Goal: Transaction & Acquisition: Purchase product/service

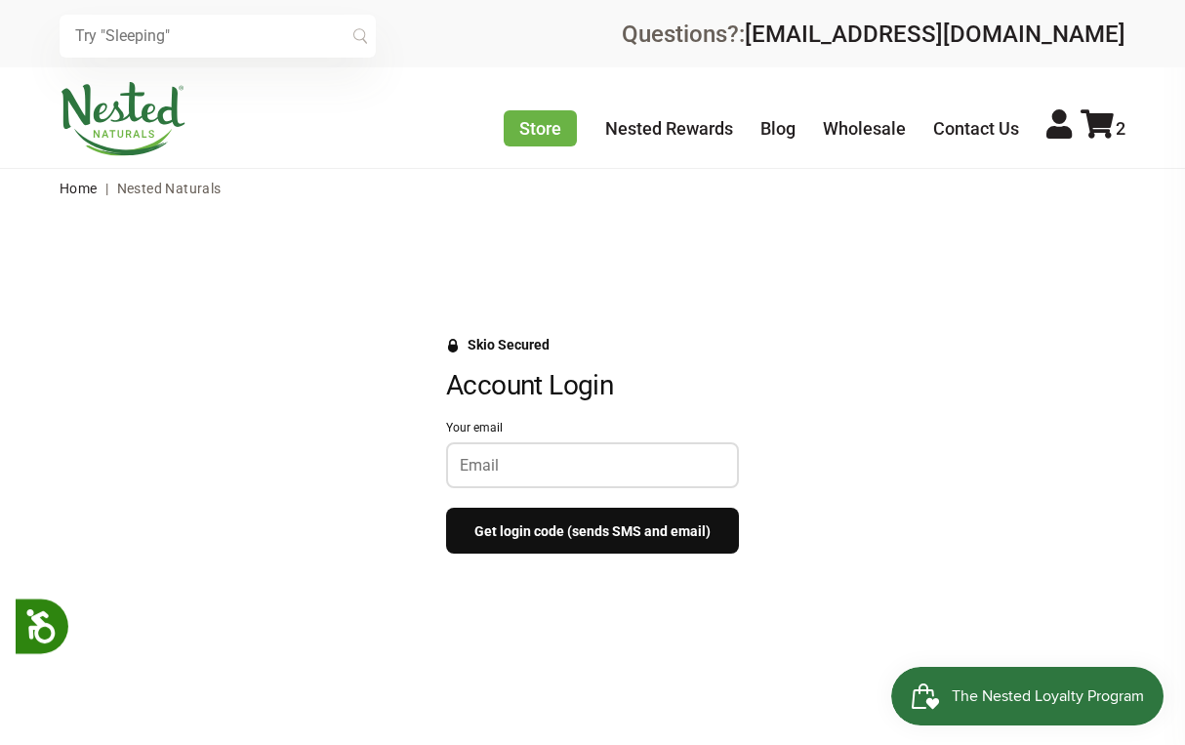
click at [573, 449] on div at bounding box center [592, 465] width 293 height 46
click at [578, 532] on button "Get login code (sends SMS and email)" at bounding box center [592, 530] width 293 height 46
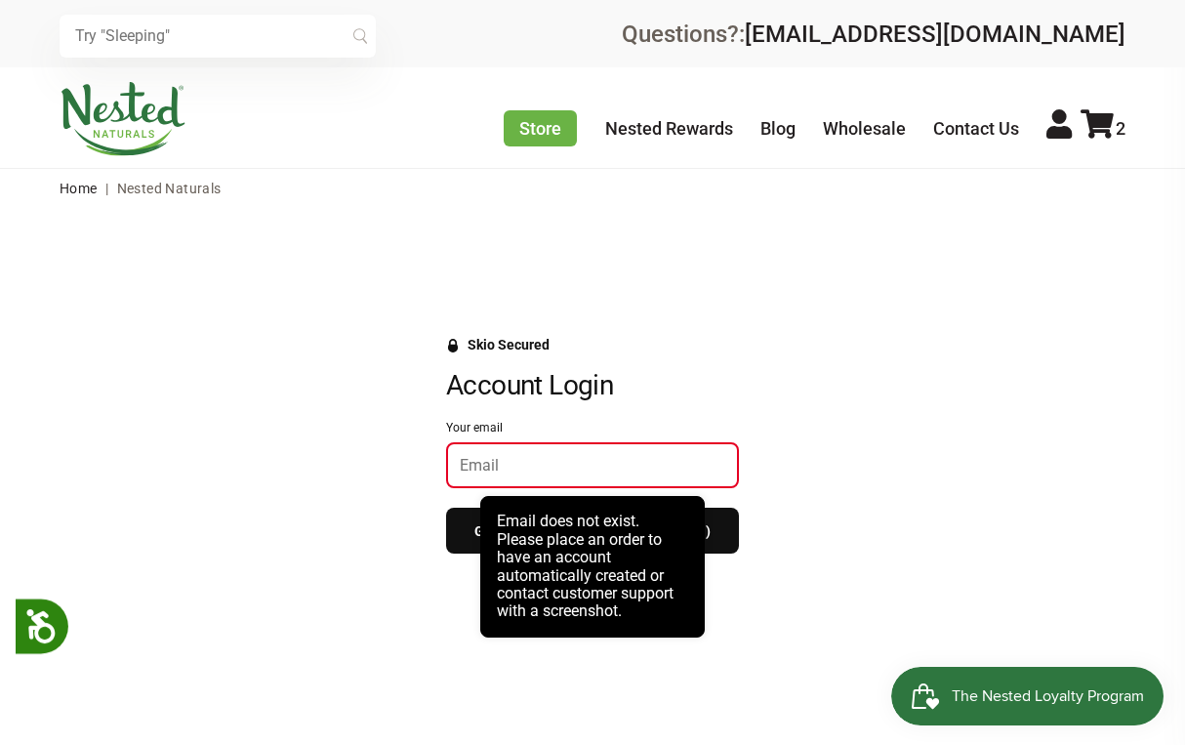
click at [747, 424] on div "Skio Secured Account Login Your email Get login code (sends SMS and email)" at bounding box center [593, 455] width 1146 height 236
click at [493, 477] on div at bounding box center [592, 465] width 293 height 46
click at [491, 466] on input "Your email" at bounding box center [592, 465] width 265 height 19
type input "RLP_D@yahoo.com"
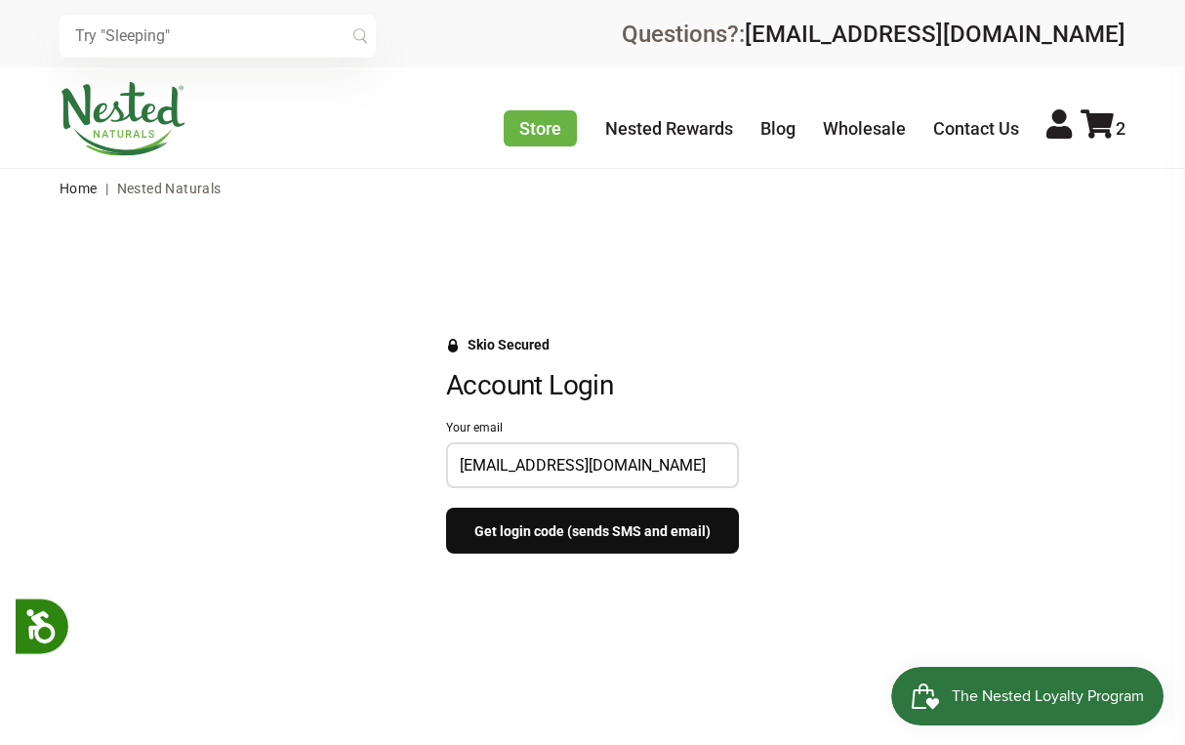
click at [570, 526] on button "Get login code (sends SMS and email)" at bounding box center [592, 530] width 293 height 46
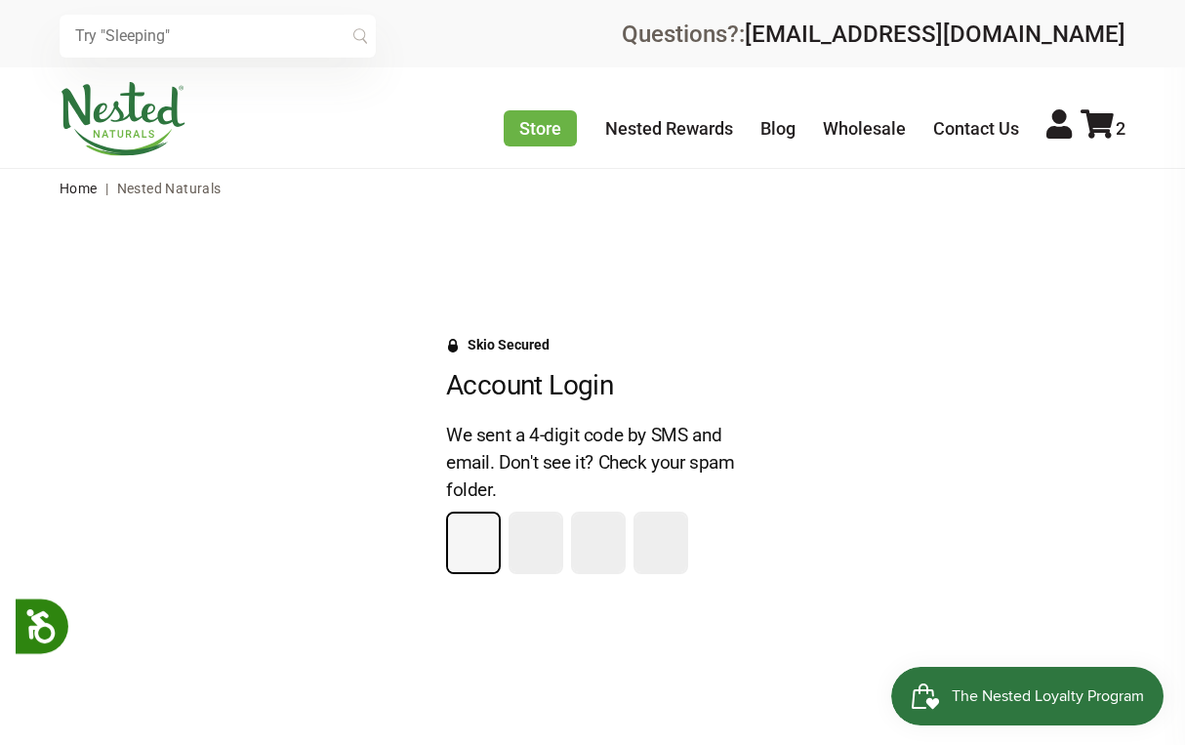
paste input "2"
type input "2"
type input "4"
type input "6"
type input "9"
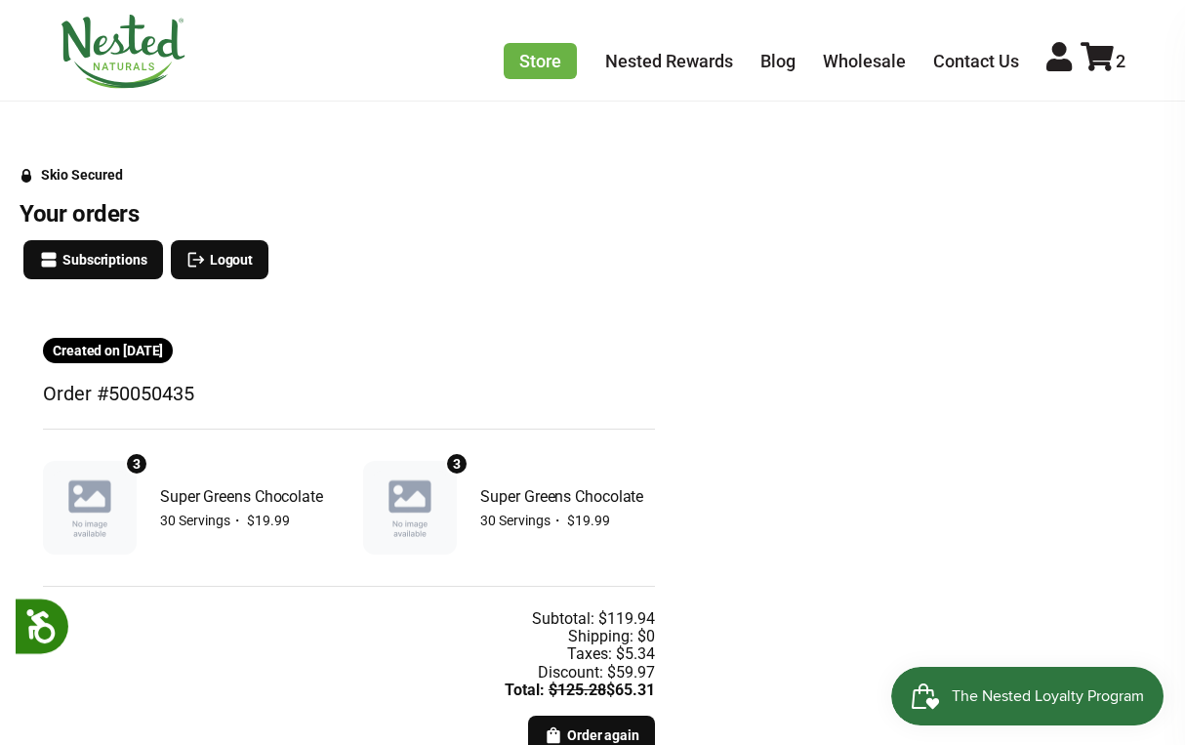
scroll to position [189, 0]
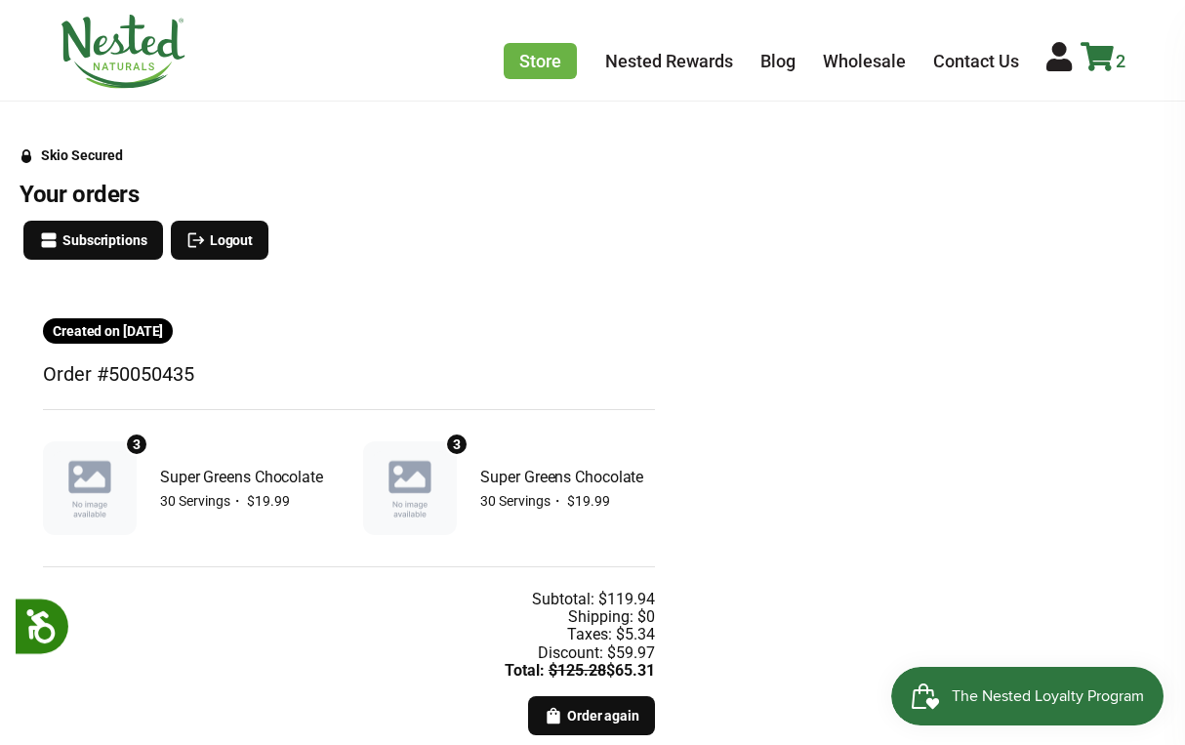
click at [1096, 53] on icon at bounding box center [1096, 56] width 33 height 29
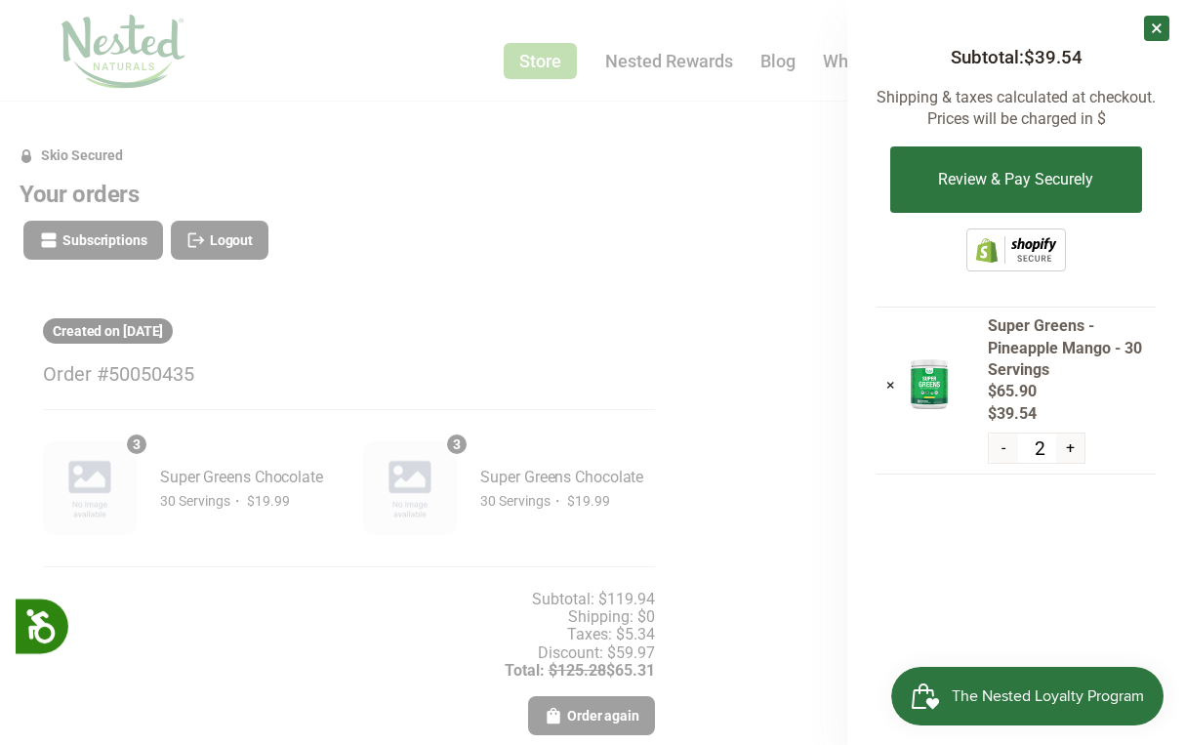
click at [674, 198] on div at bounding box center [592, 372] width 1185 height 745
click at [1147, 34] on link "×" at bounding box center [1156, 28] width 25 height 25
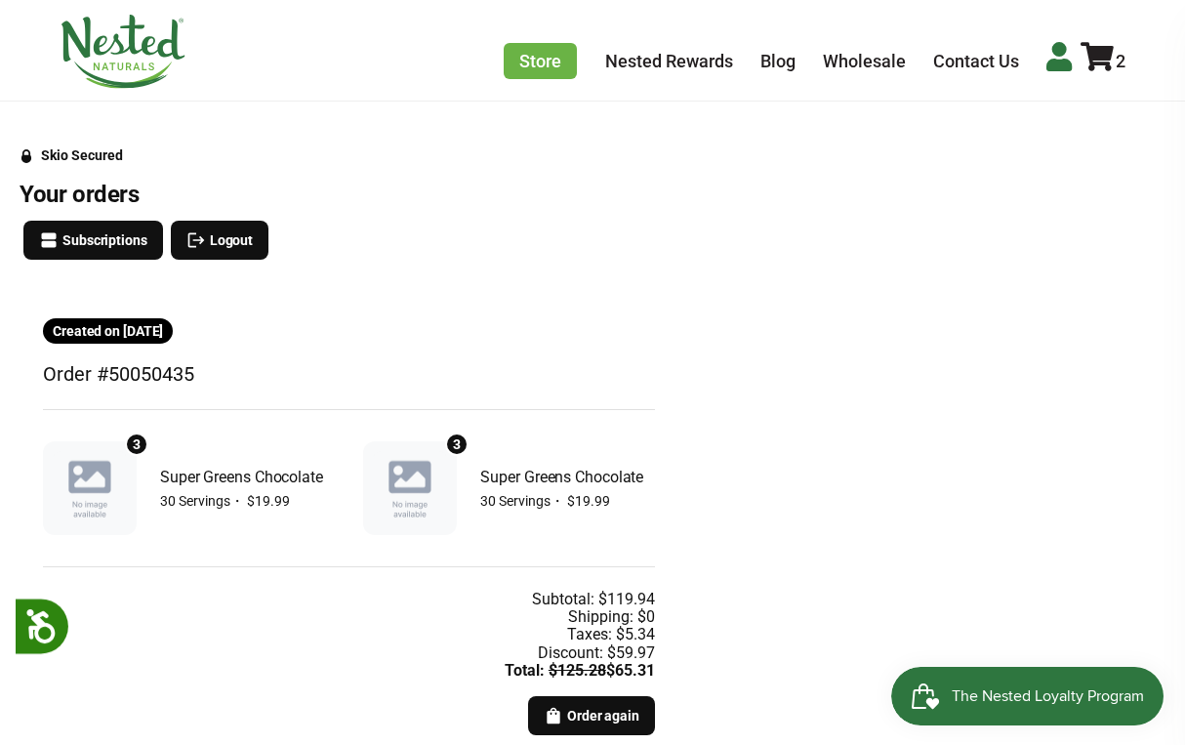
click at [1051, 61] on icon at bounding box center [1058, 56] width 25 height 29
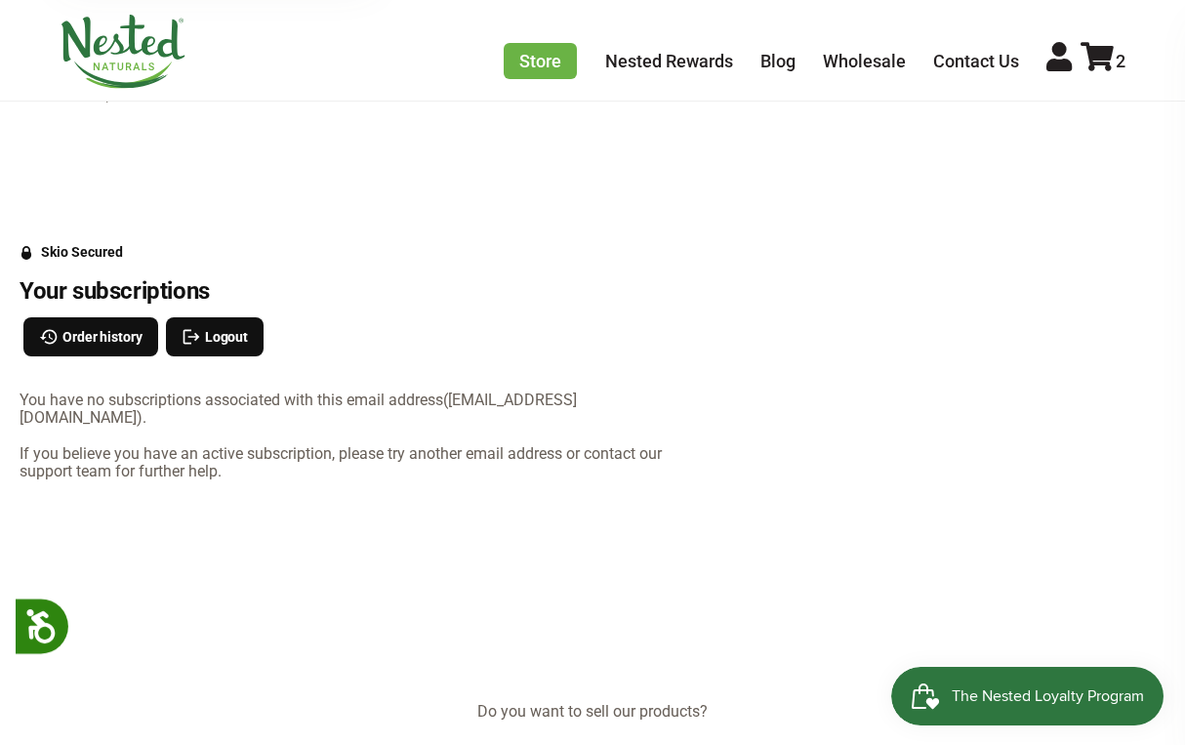
scroll to position [93, 0]
click at [1047, 66] on icon at bounding box center [1058, 56] width 25 height 29
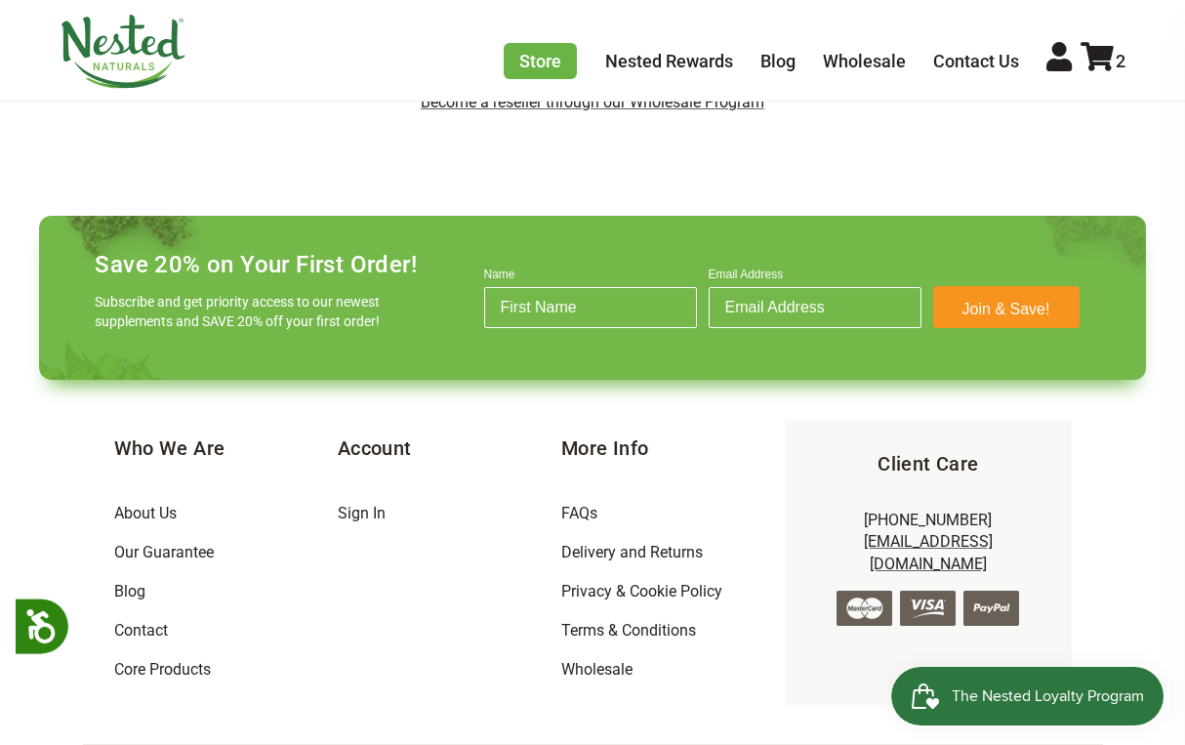
scroll to position [835, 0]
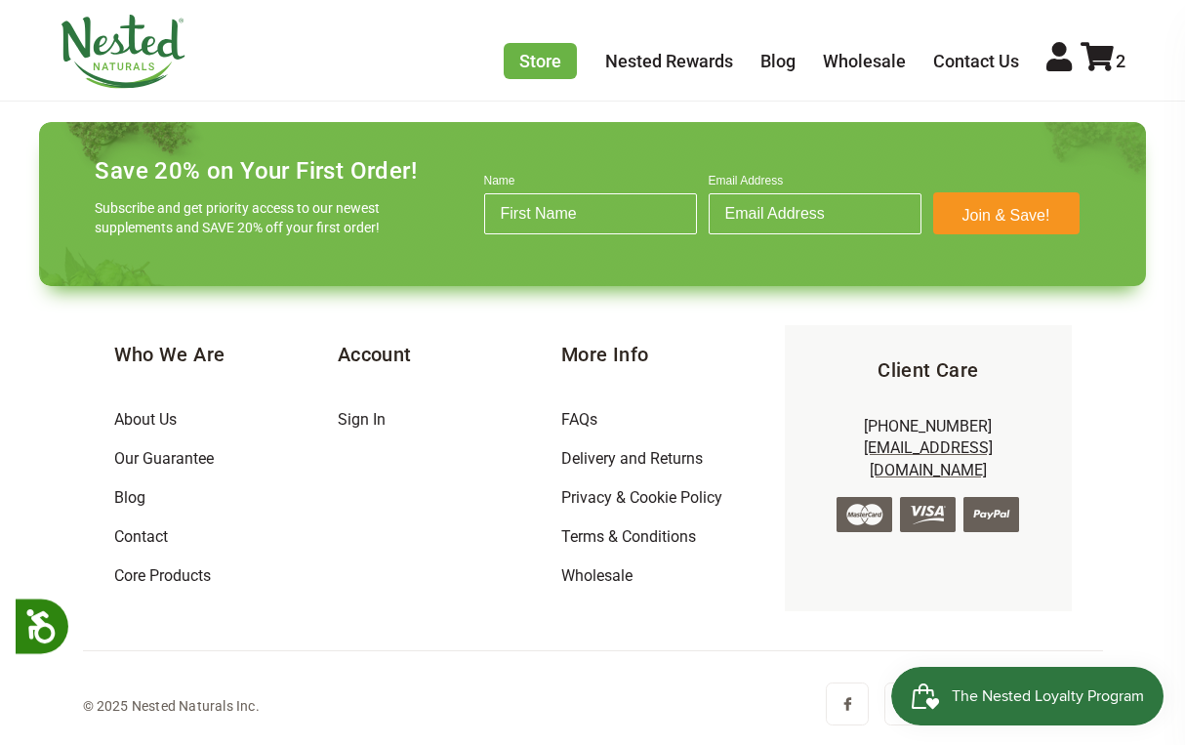
click at [379, 355] on h5 "Account" at bounding box center [449, 354] width 223 height 27
click at [1054, 60] on icon at bounding box center [1058, 56] width 25 height 29
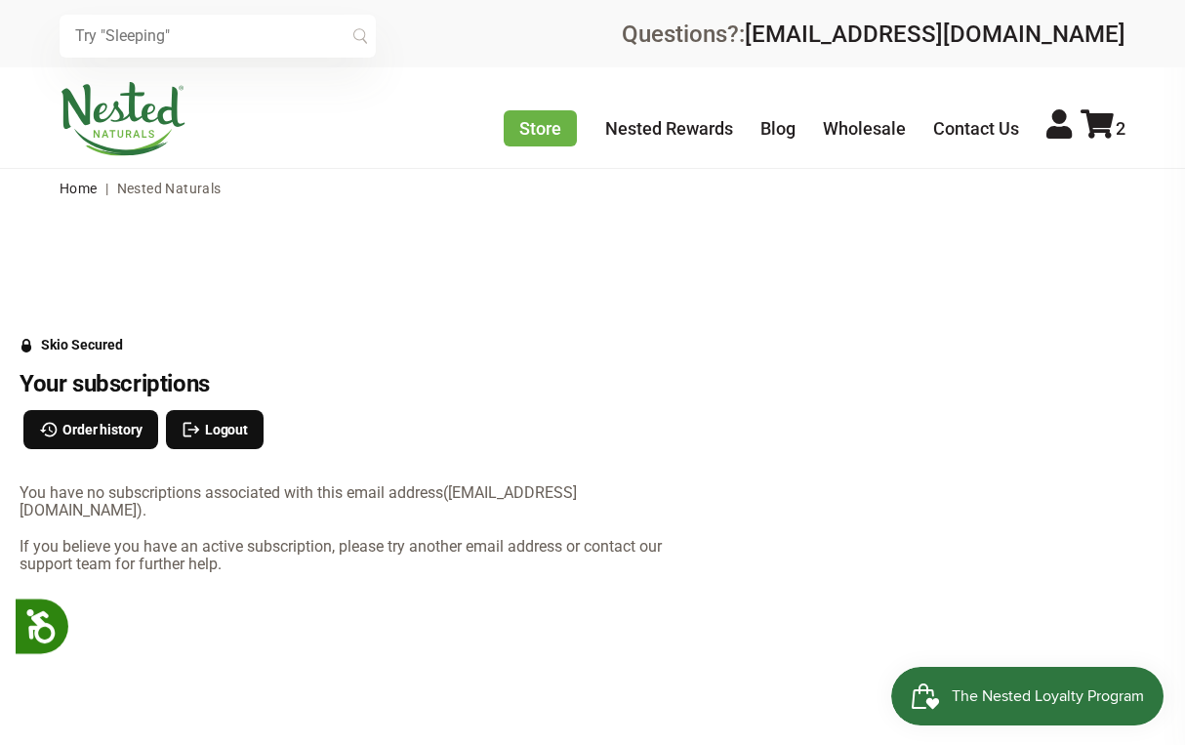
click at [1060, 682] on span "The Nested Loyalty Program" at bounding box center [1047, 695] width 192 height 29
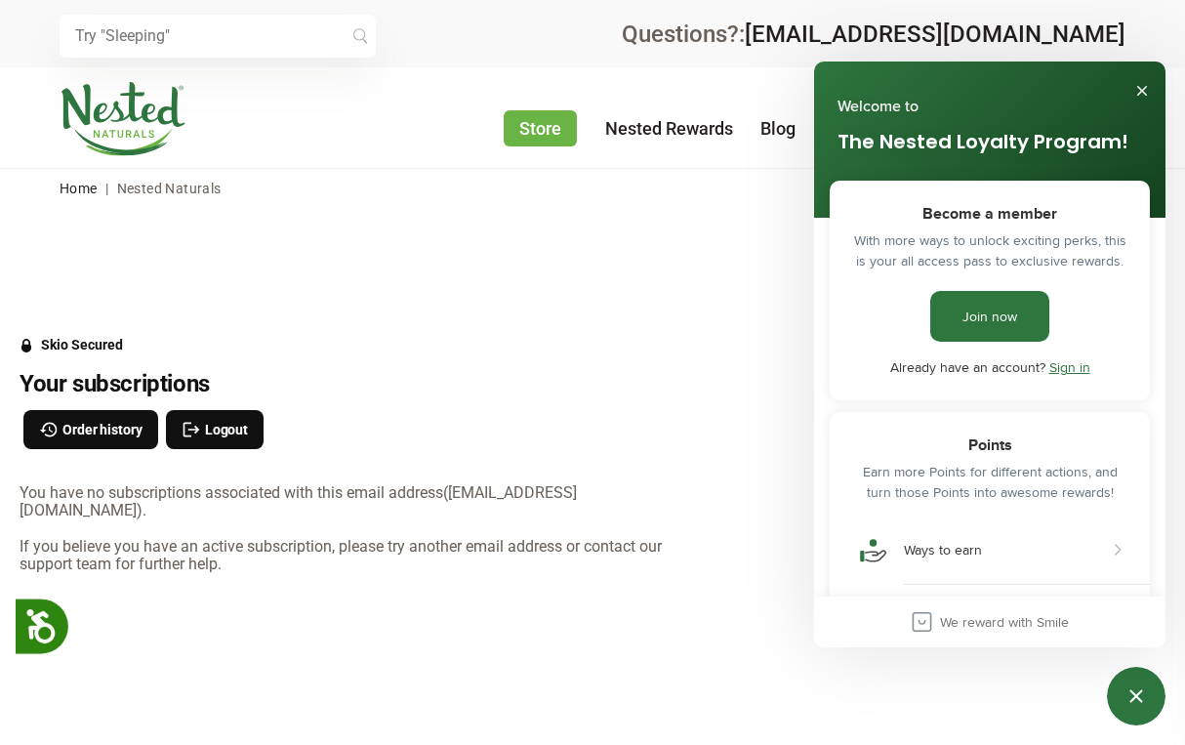
click at [1056, 367] on link "Sign in" at bounding box center [1069, 367] width 41 height 20
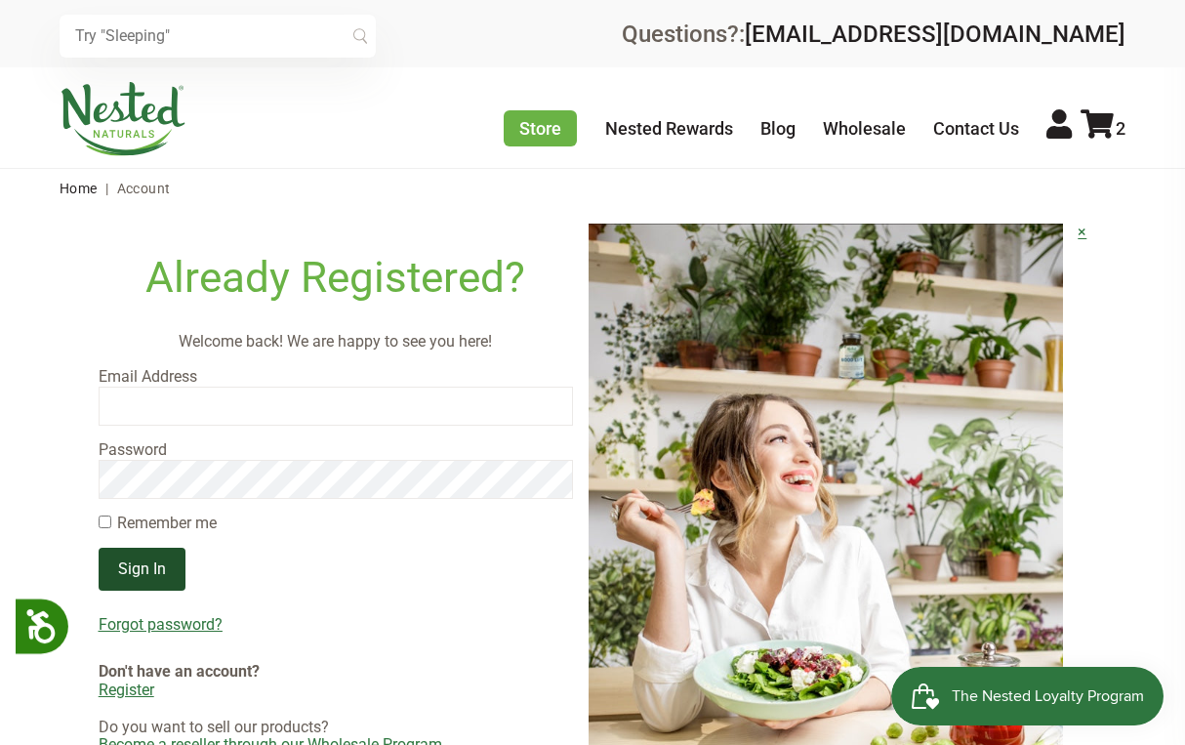
type input "RLP_D@yahoo.com"
click at [145, 558] on input "Sign In" at bounding box center [142, 568] width 87 height 43
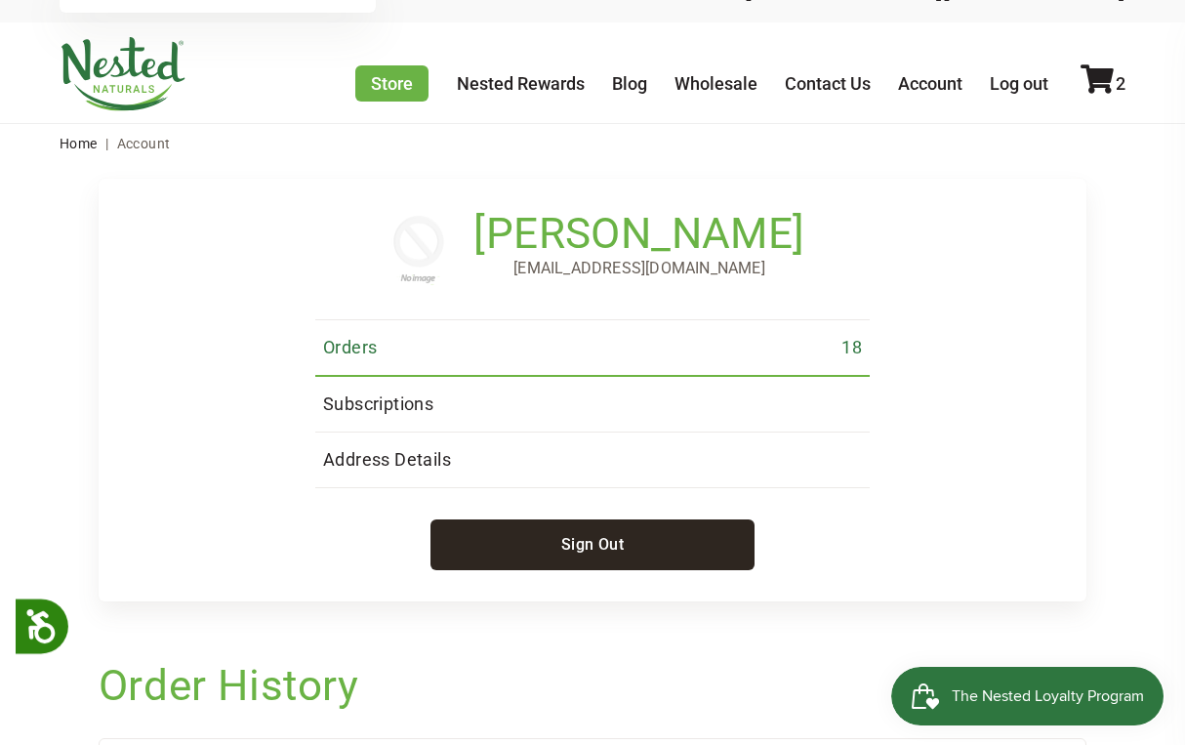
scroll to position [145, 0]
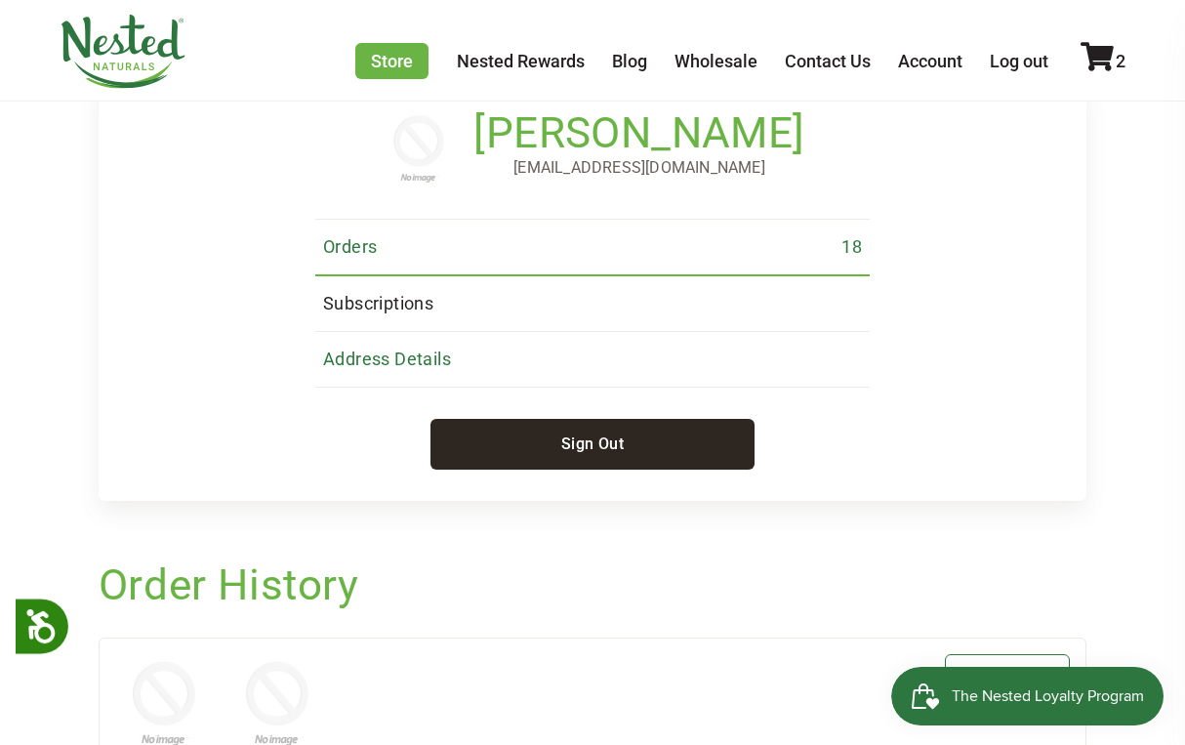
click at [425, 361] on span "Address Details" at bounding box center [387, 358] width 128 height 23
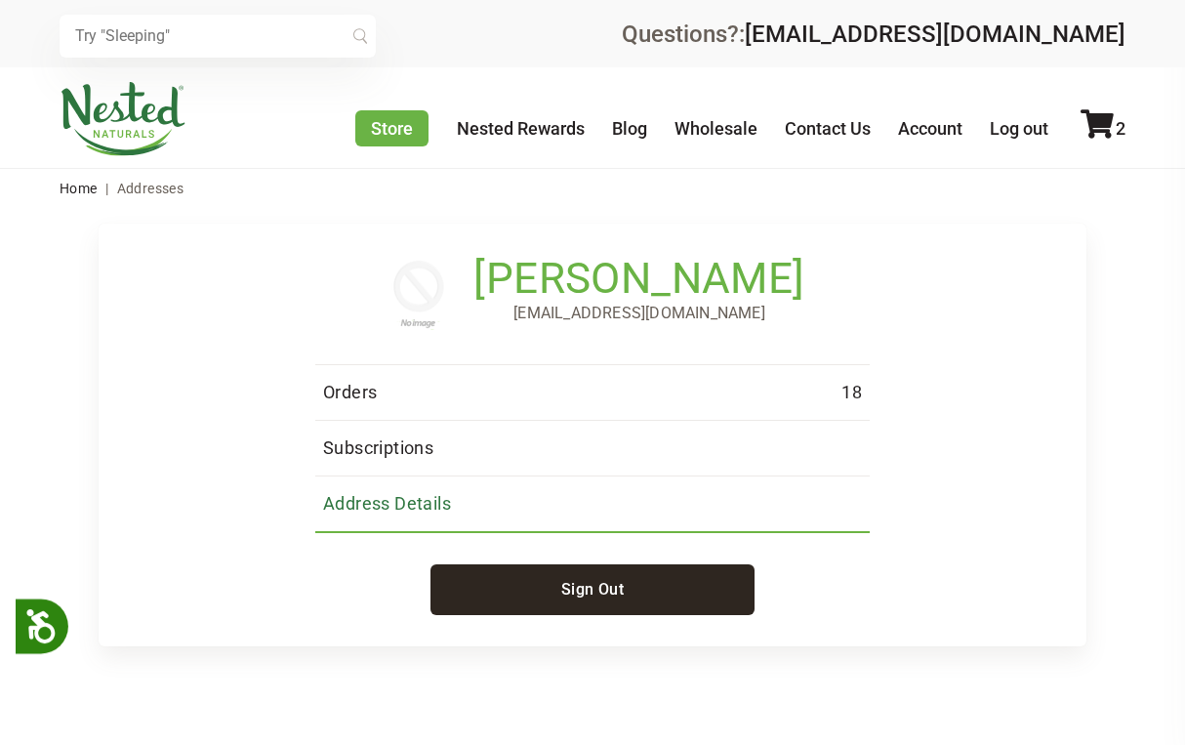
select select "Georgia"
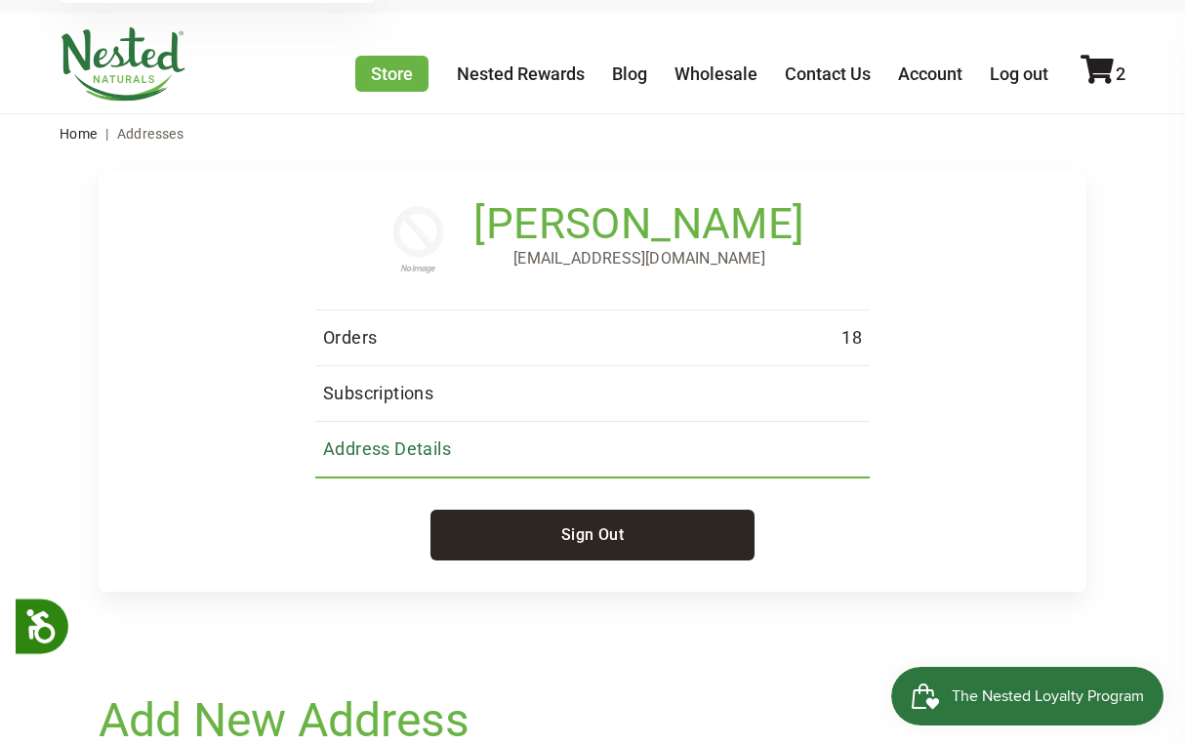
scroll to position [59, 0]
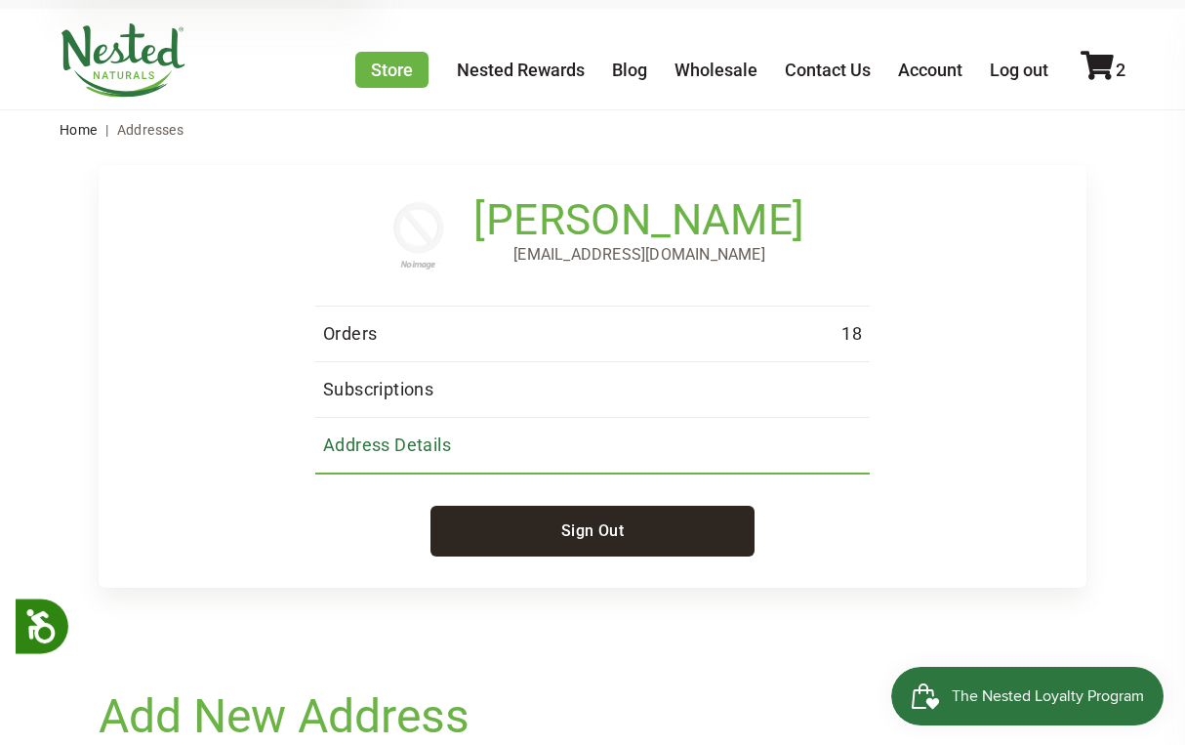
click at [429, 457] on span "Address Details" at bounding box center [387, 444] width 128 height 23
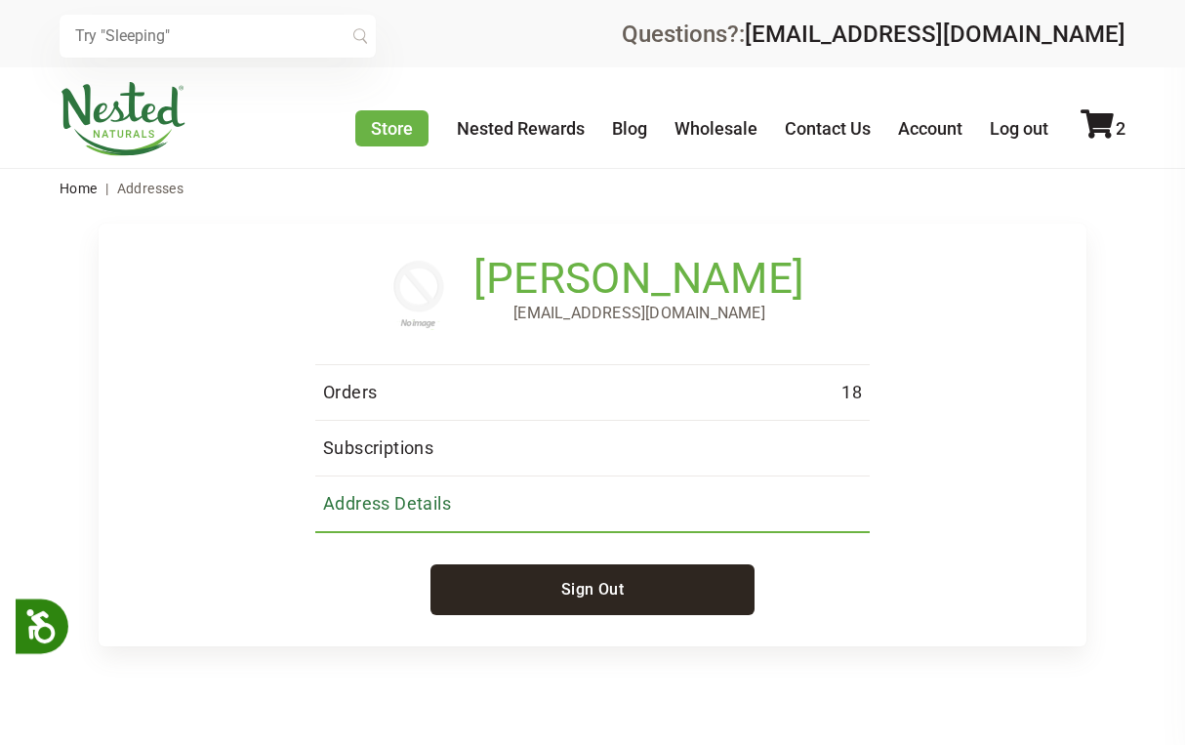
select select "Georgia"
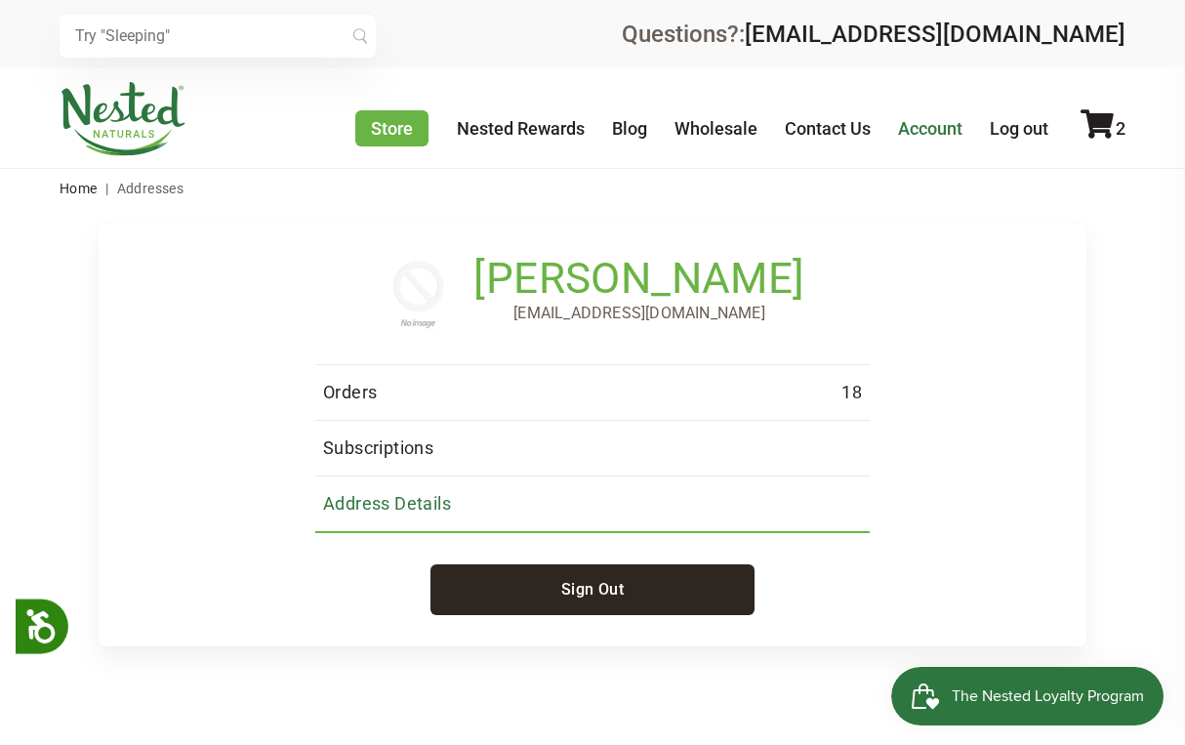
click at [937, 134] on link "Account" at bounding box center [930, 128] width 64 height 20
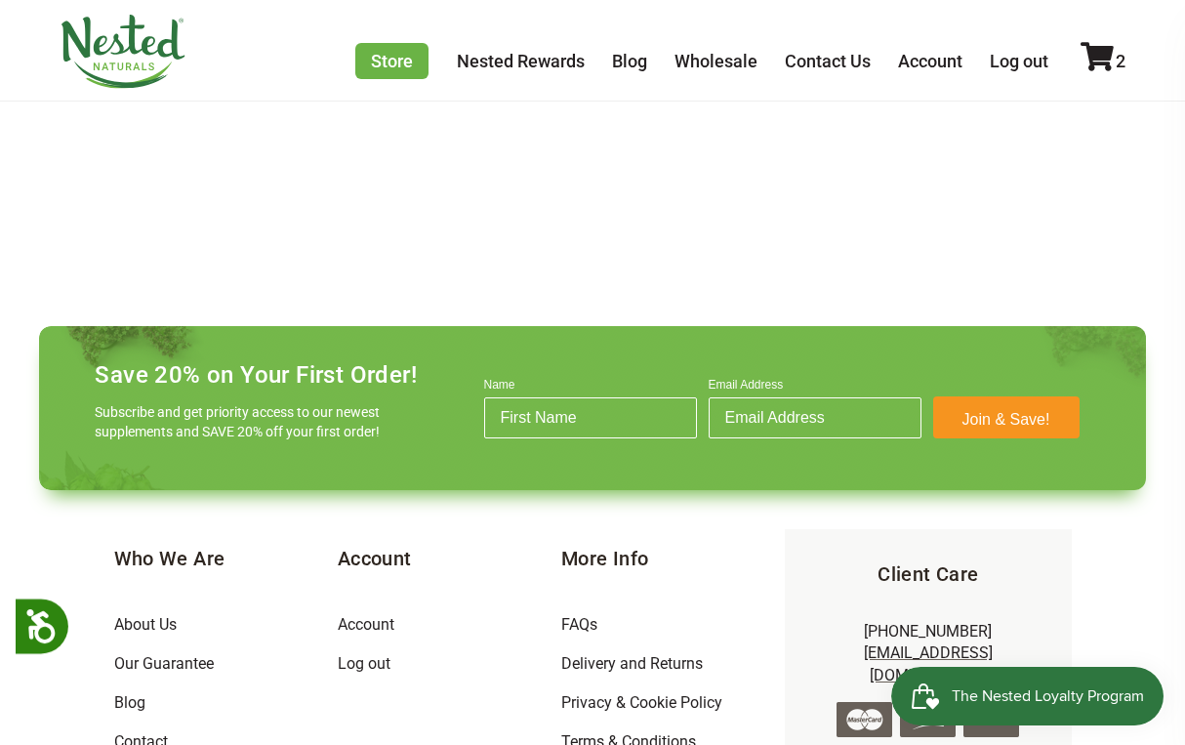
scroll to position [572, 0]
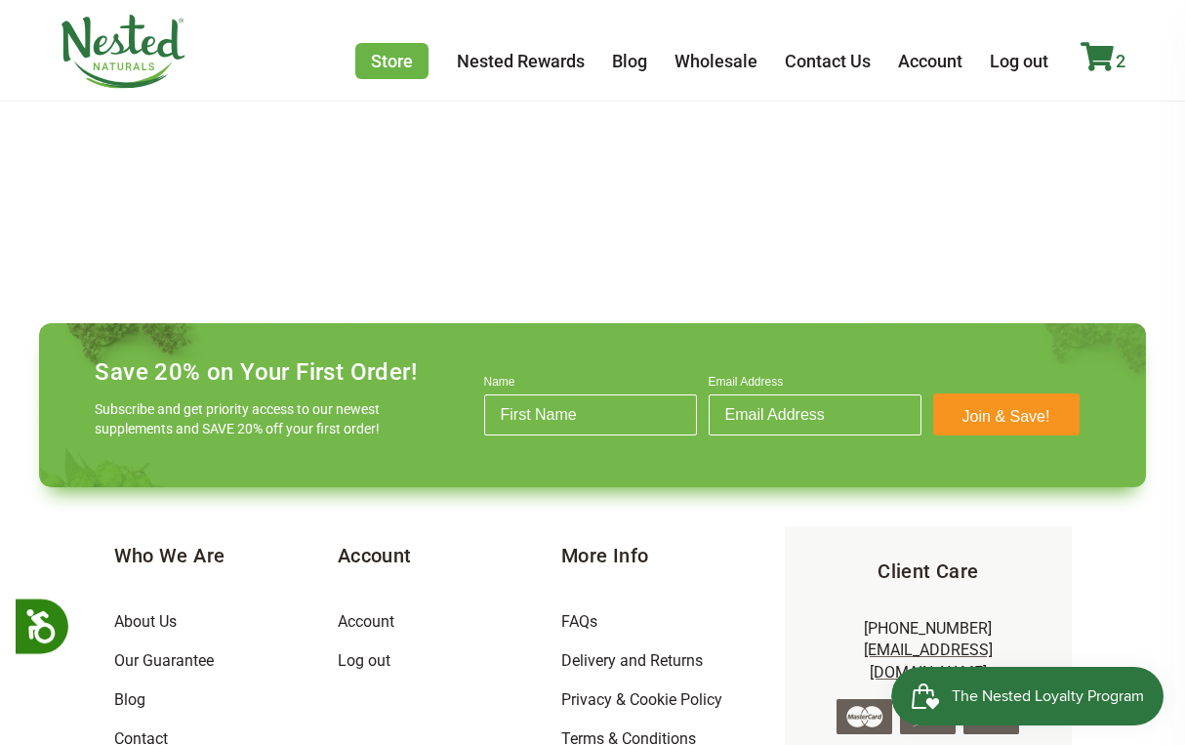
click at [1112, 52] on icon at bounding box center [1096, 56] width 33 height 29
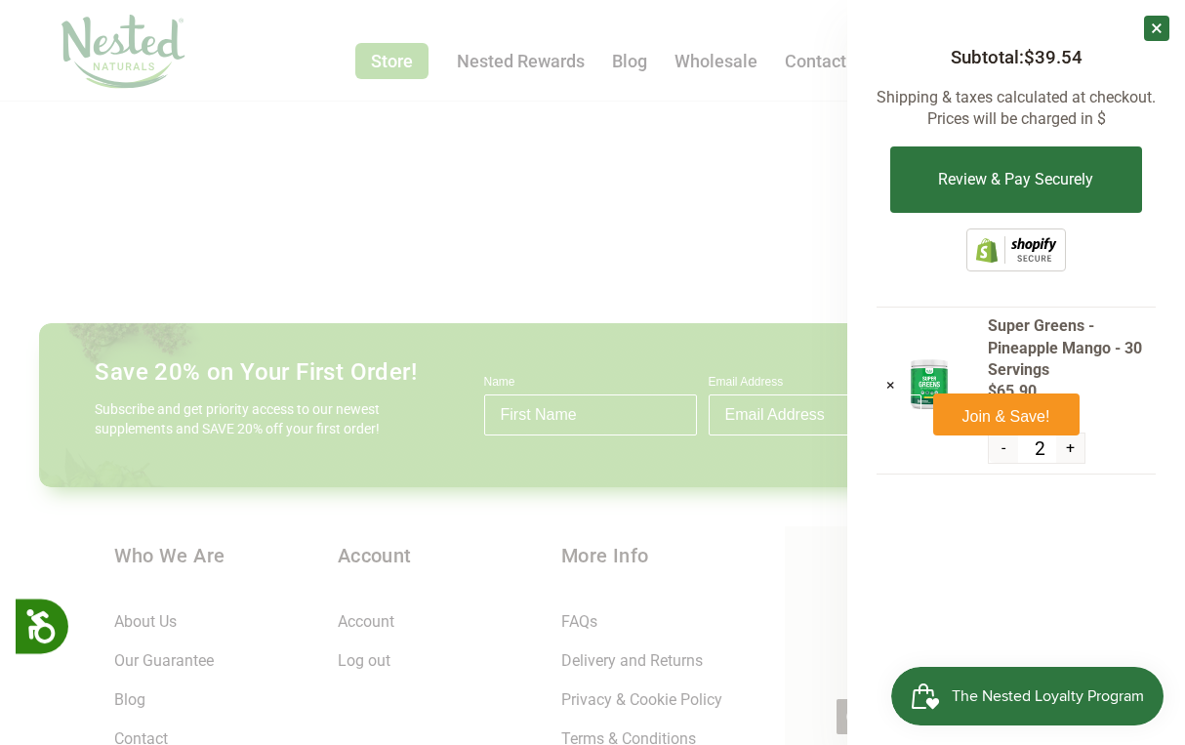
click at [702, 214] on div at bounding box center [592, 372] width 1185 height 745
click at [1009, 706] on span "The Nested Loyalty Program" at bounding box center [1047, 695] width 192 height 29
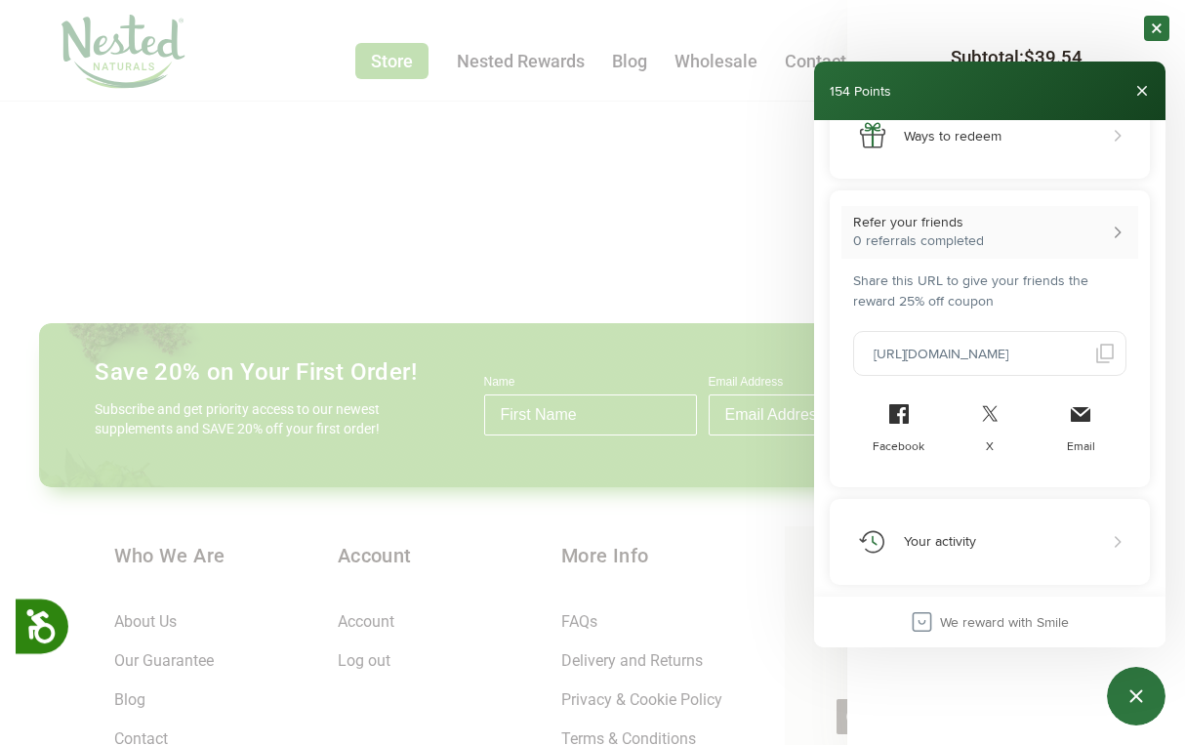
scroll to position [0, 0]
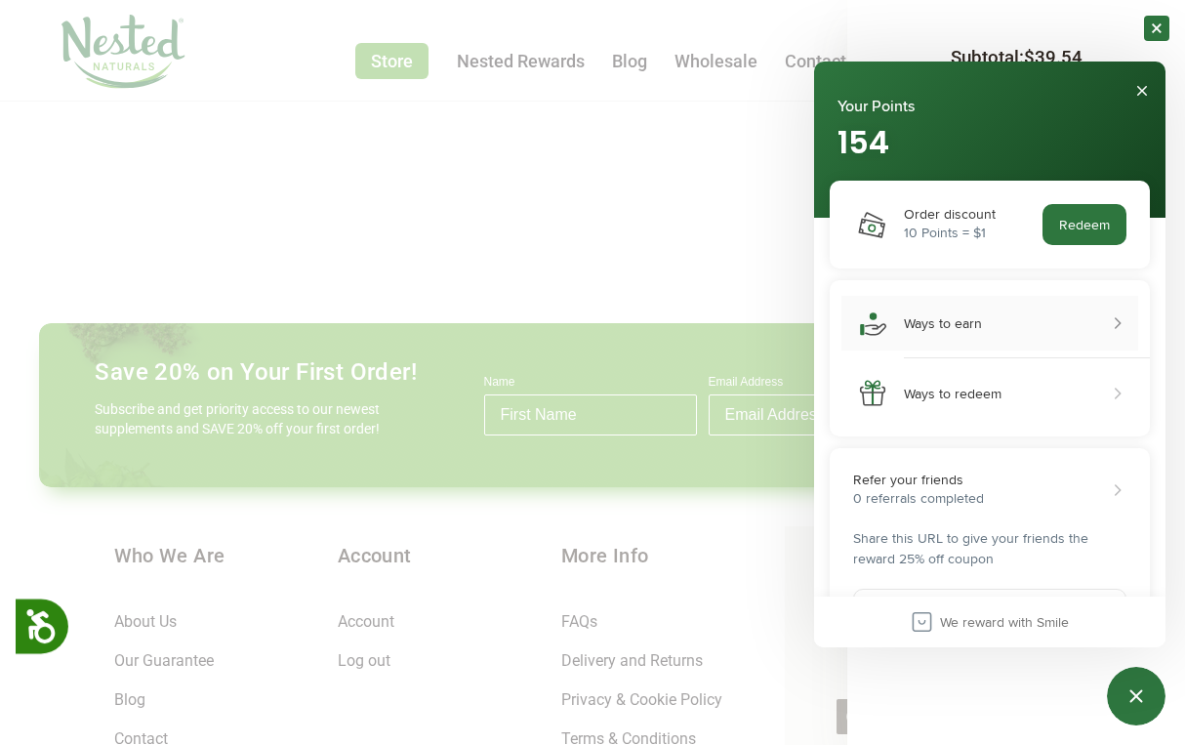
click at [1000, 335] on button "Ways to earn" at bounding box center [989, 323] width 297 height 55
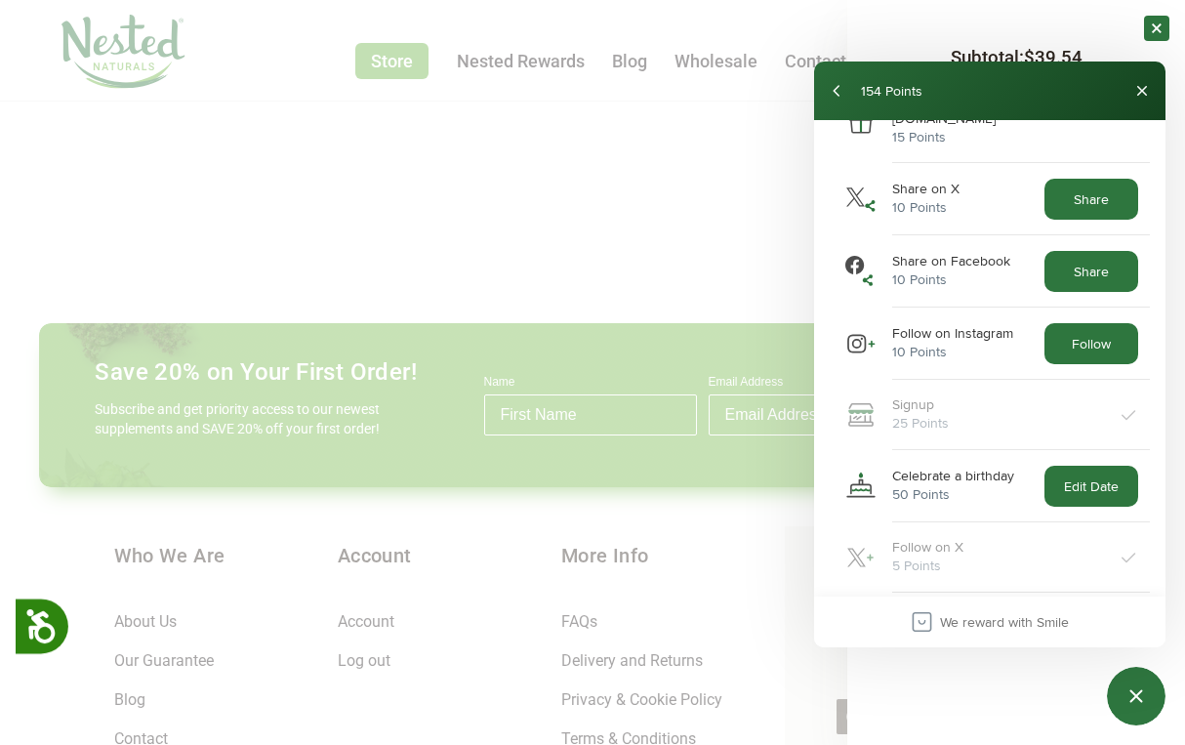
scroll to position [381, 0]
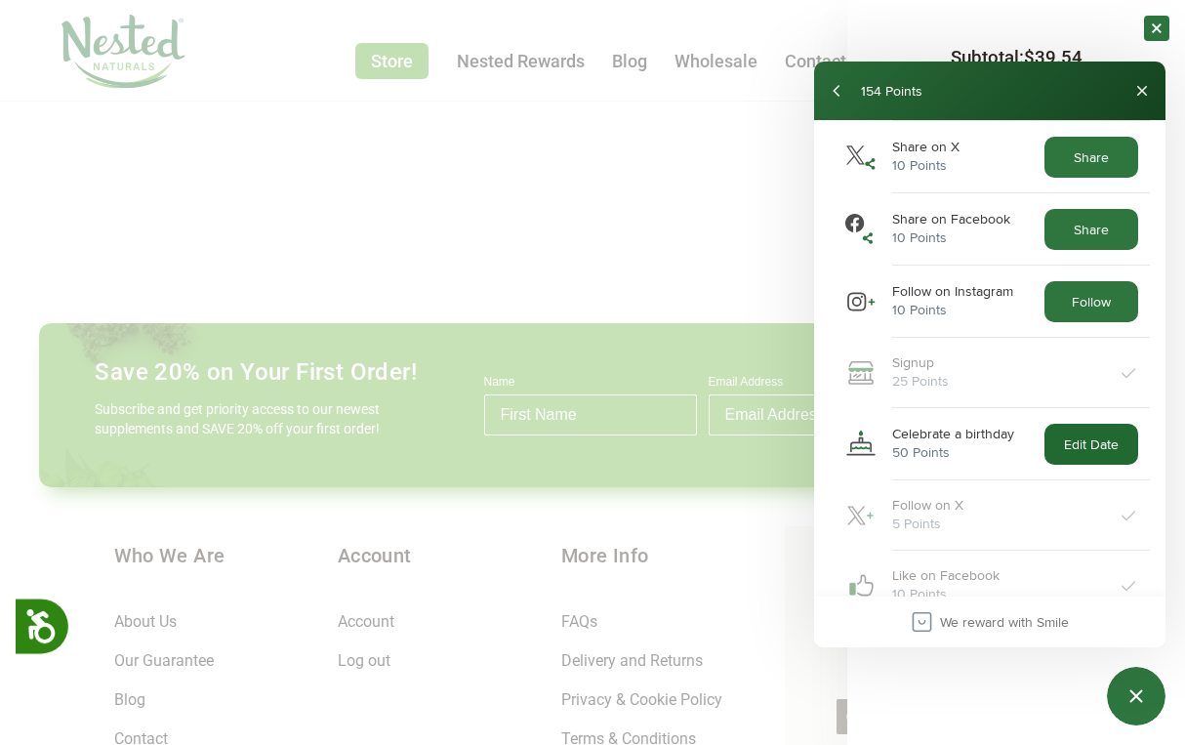
click at [1089, 424] on button "Edit Date" at bounding box center [1091, 444] width 94 height 41
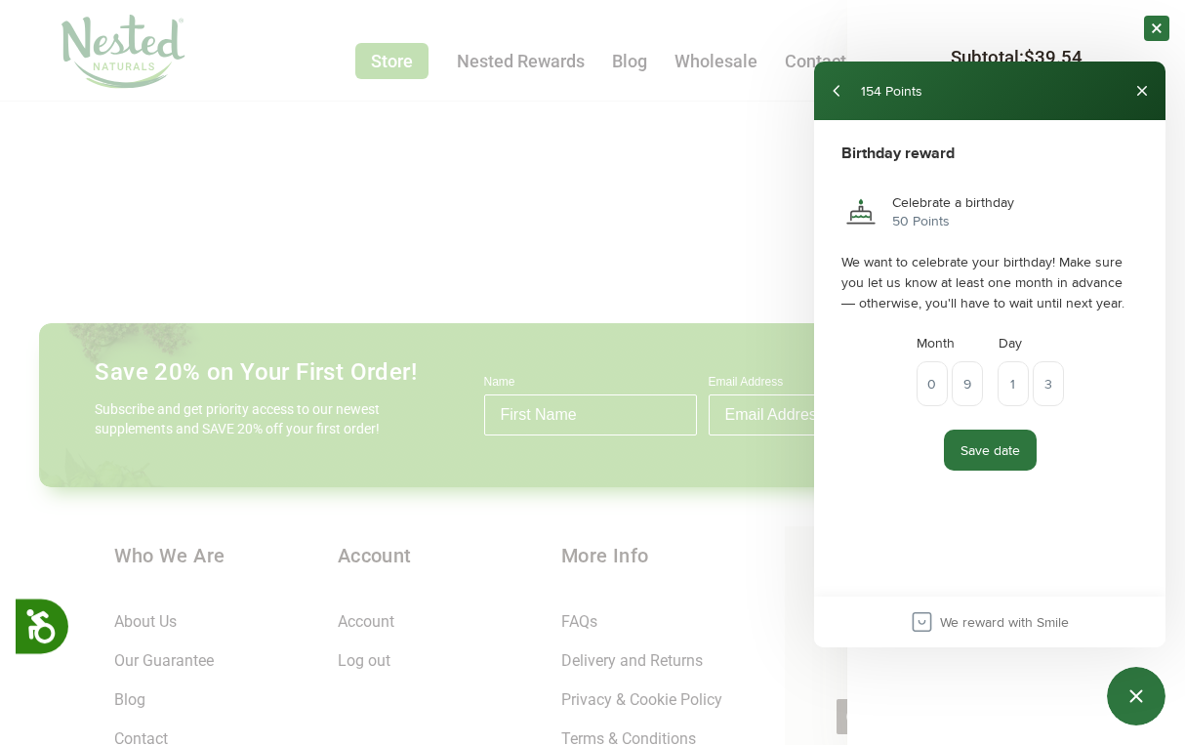
scroll to position [0, 0]
click at [871, 98] on div "154 Points" at bounding box center [993, 91] width 265 height 20
click at [834, 91] on button "back" at bounding box center [837, 90] width 31 height 31
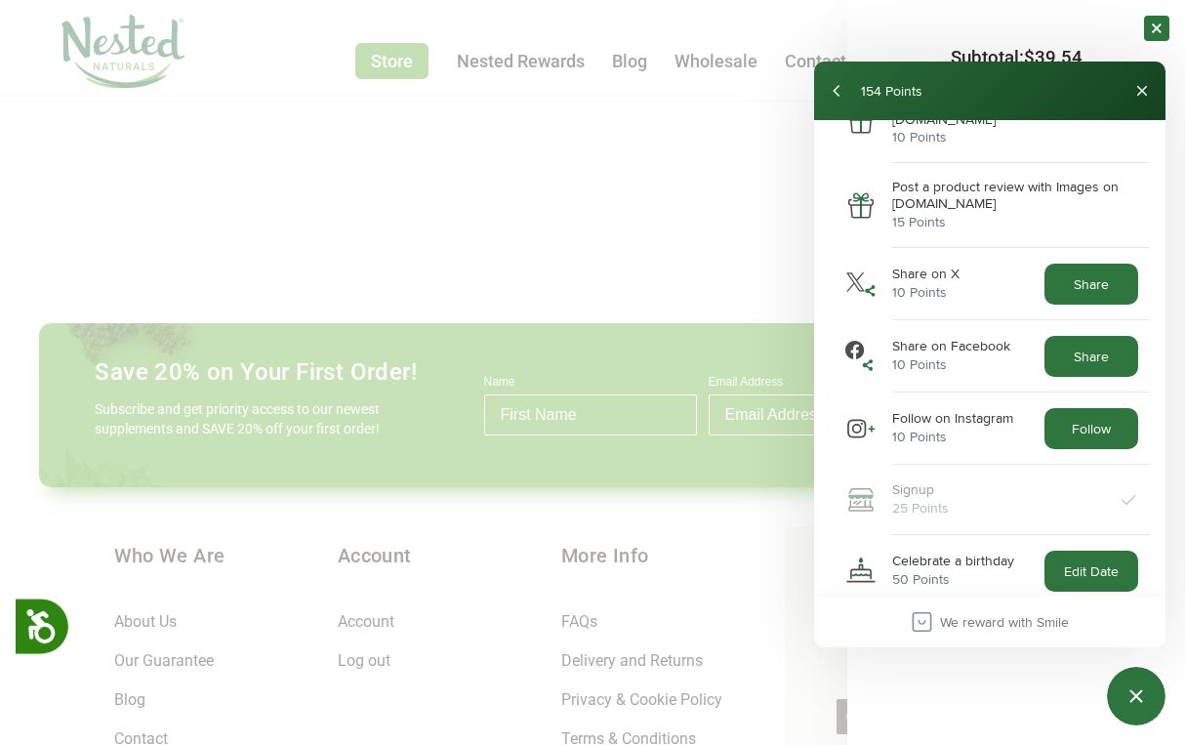
scroll to position [381, 0]
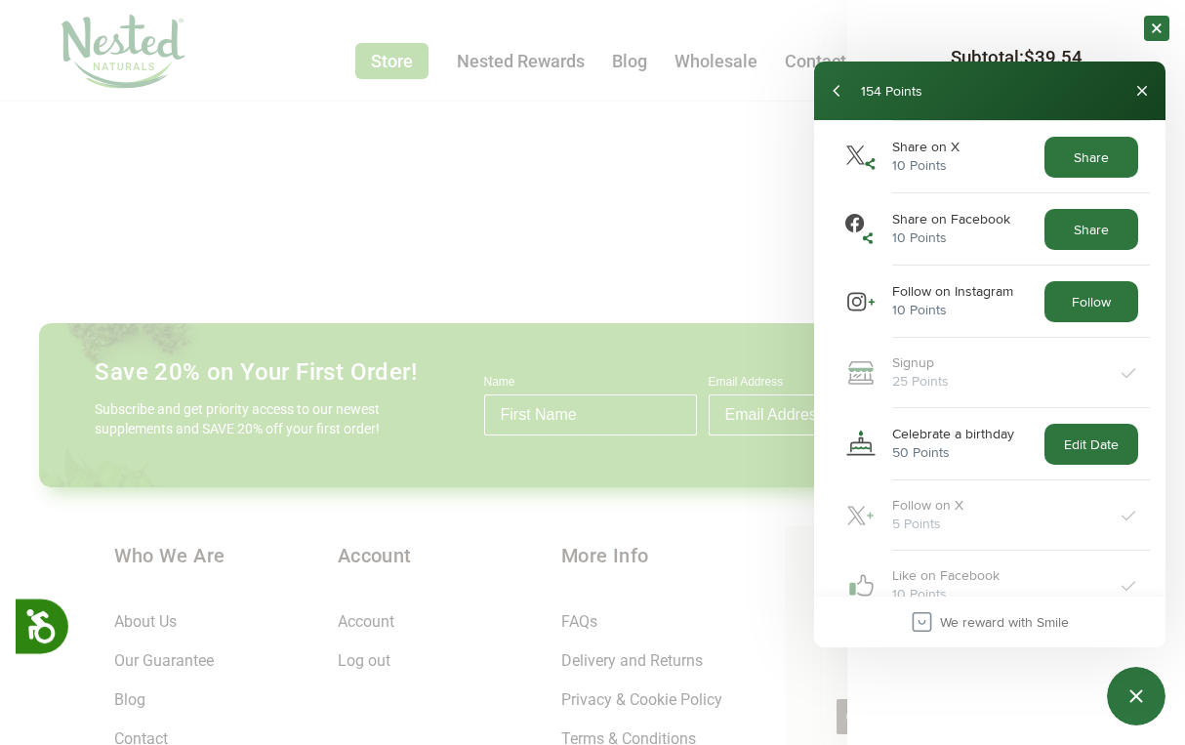
click at [953, 442] on div "50 Points" at bounding box center [953, 452] width 122 height 20
click at [957, 425] on div "Celebrate a birthday" at bounding box center [953, 433] width 122 height 17
click at [1085, 424] on button "Edit Date" at bounding box center [1091, 444] width 94 height 41
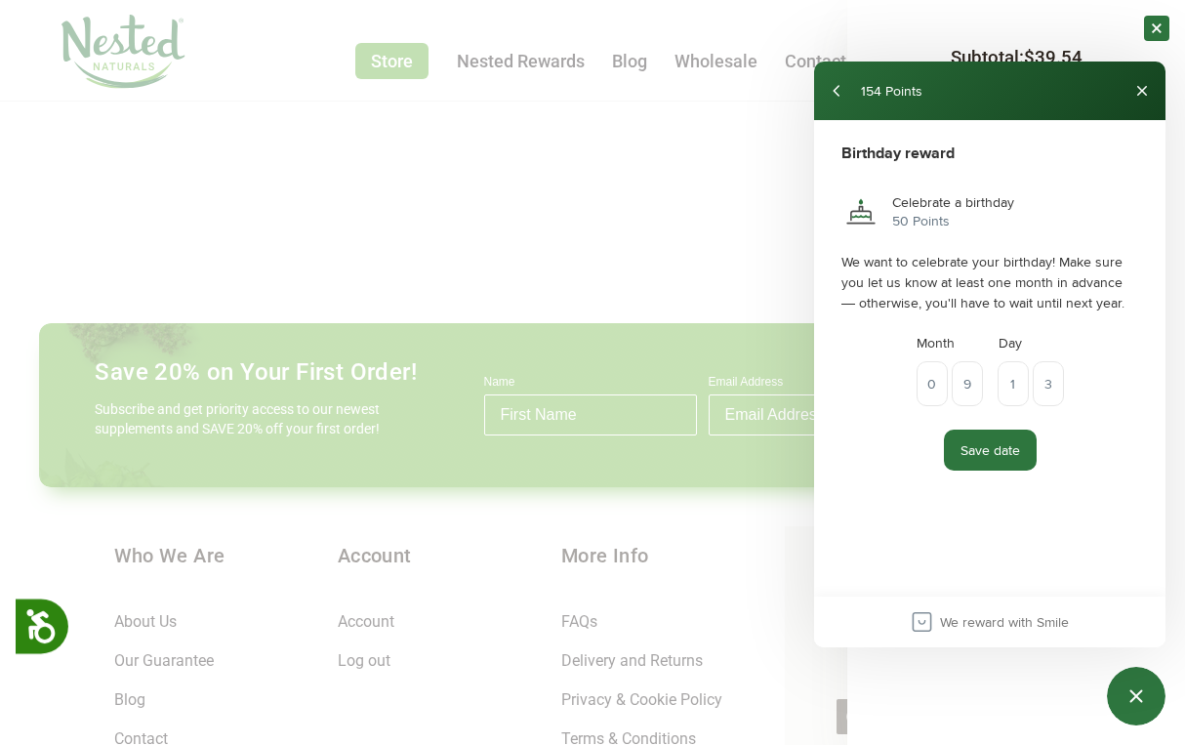
scroll to position [0, 0]
click at [829, 95] on button "back" at bounding box center [837, 90] width 31 height 31
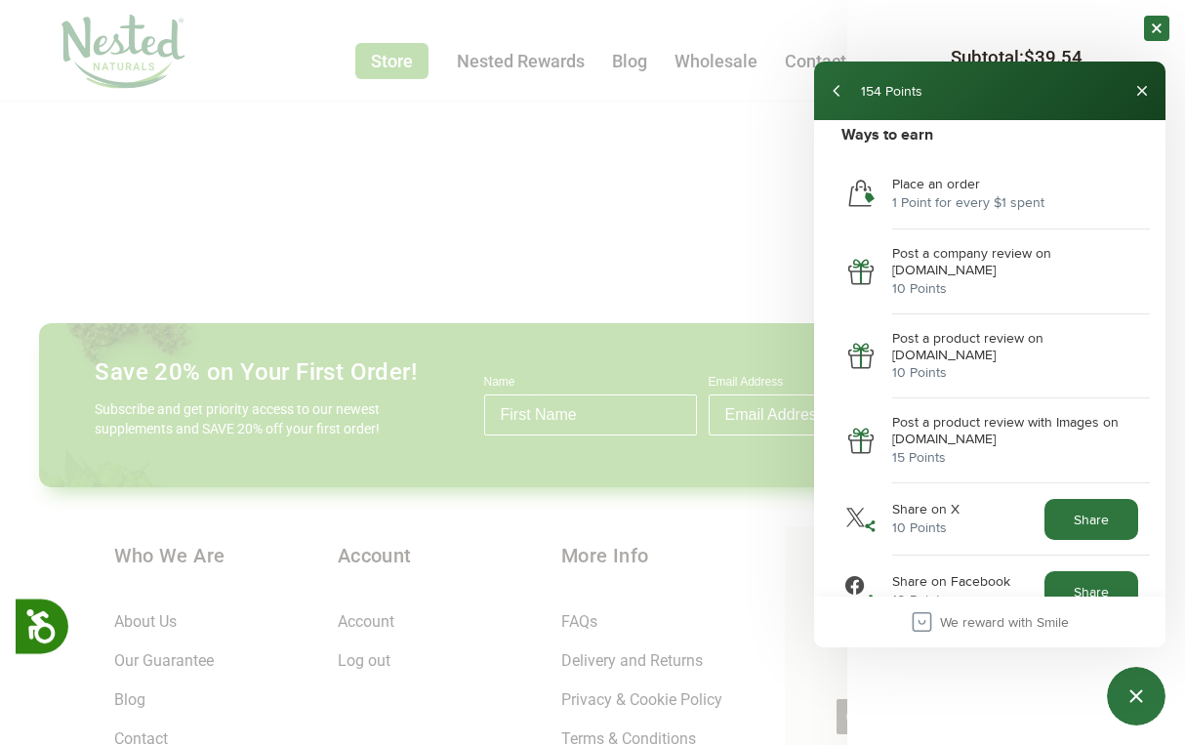
scroll to position [32, 0]
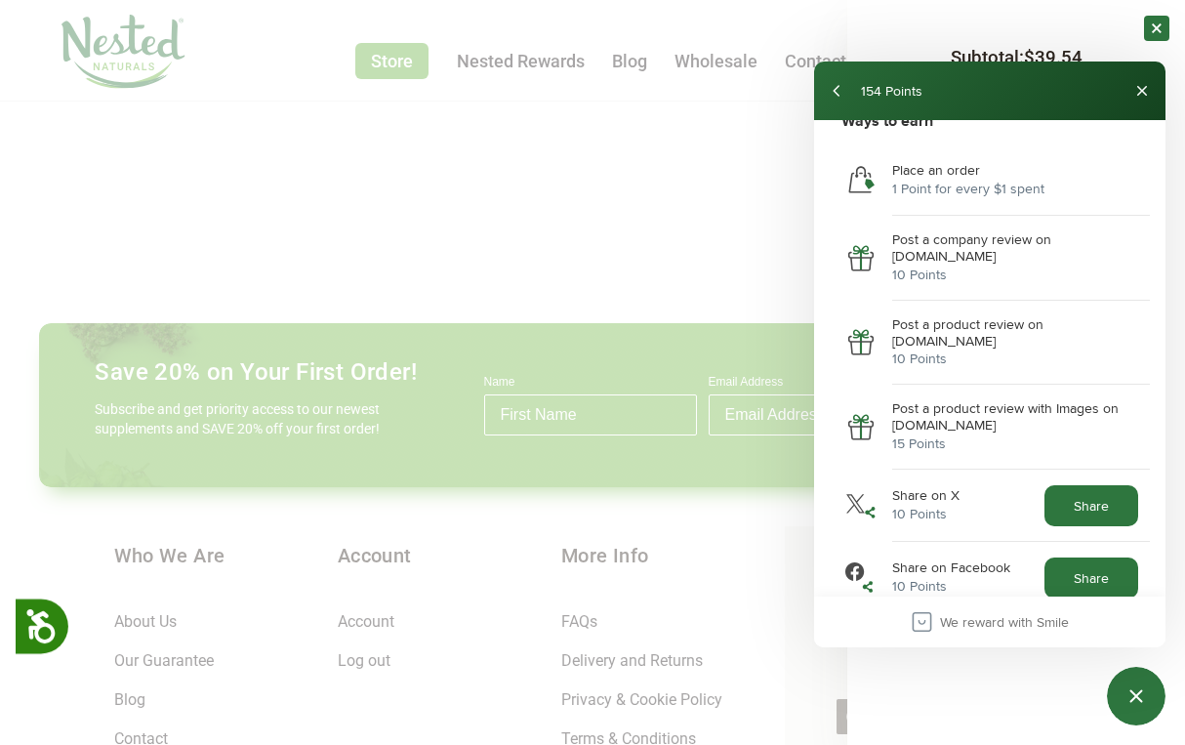
click at [870, 96] on div "154 Points" at bounding box center [993, 91] width 265 height 20
click at [846, 91] on button "back" at bounding box center [837, 90] width 31 height 31
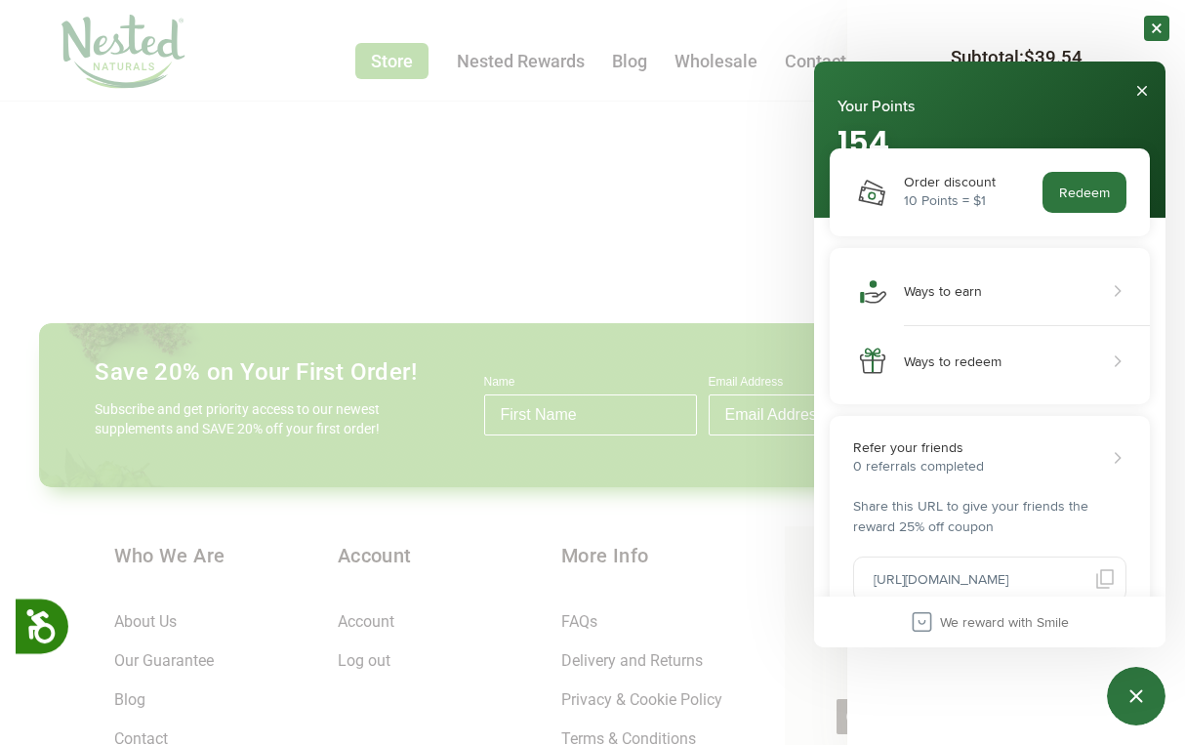
scroll to position [0, 0]
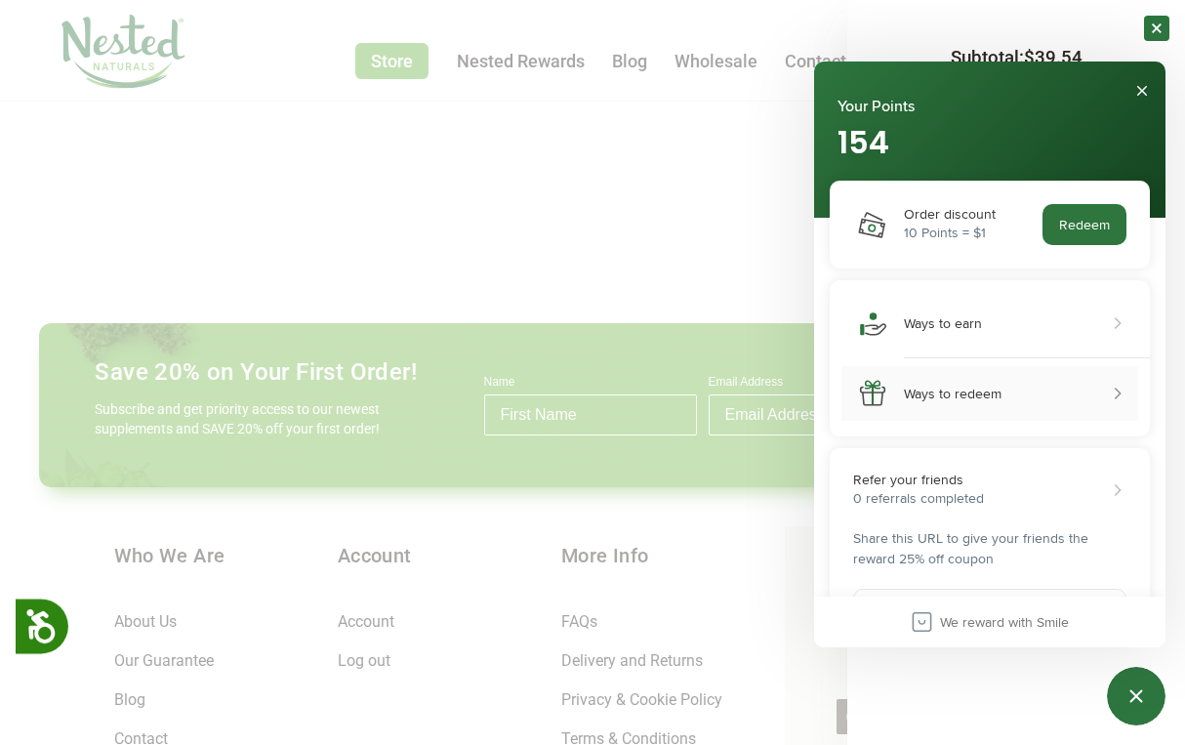
click at [1002, 393] on button "Ways to redeem" at bounding box center [989, 393] width 297 height 55
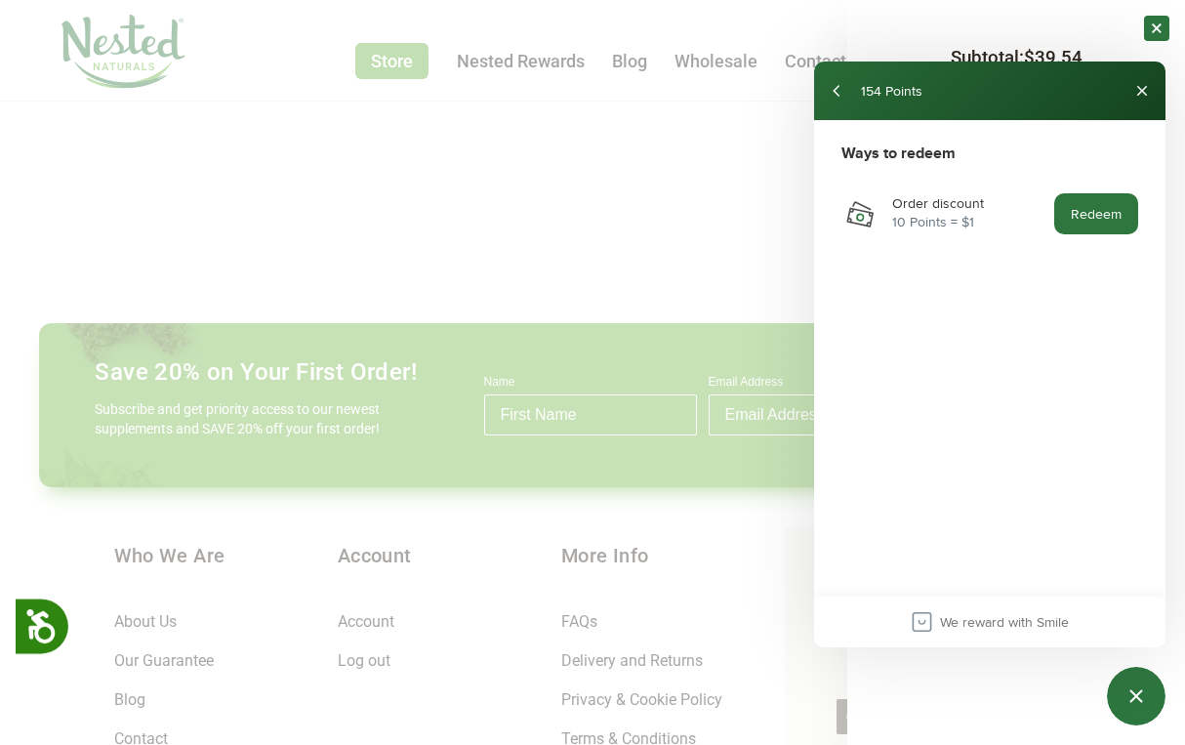
drag, startPoint x: 836, startPoint y: 96, endPoint x: 948, endPoint y: 488, distance: 407.8
click at [923, 409] on div "154 Points Your Points 154 Ways to redeem Order discount 10 Points = $1 Redeem …" at bounding box center [989, 354] width 351 height 586
click at [922, 622] on div "Nested Naturals rewards program" at bounding box center [921, 622] width 20 height 20
click at [857, 87] on div "154 Points" at bounding box center [974, 90] width 304 height 31
click at [838, 86] on button "back" at bounding box center [837, 90] width 31 height 31
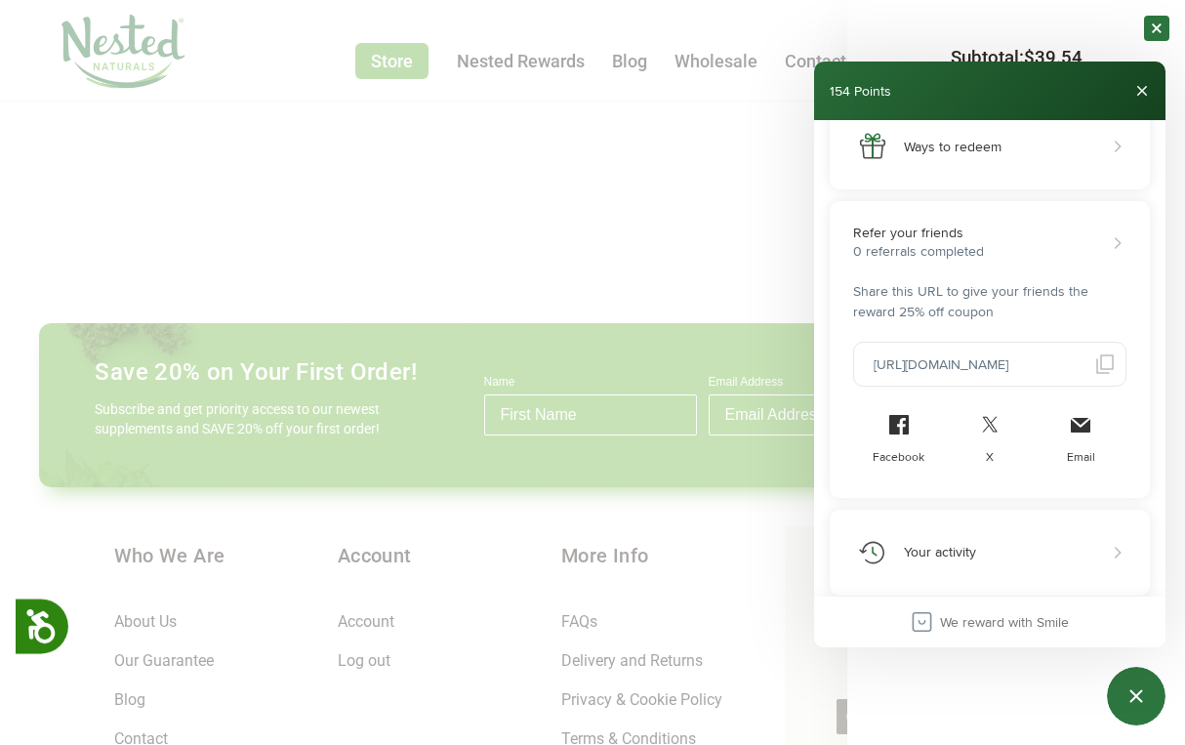
scroll to position [258, 0]
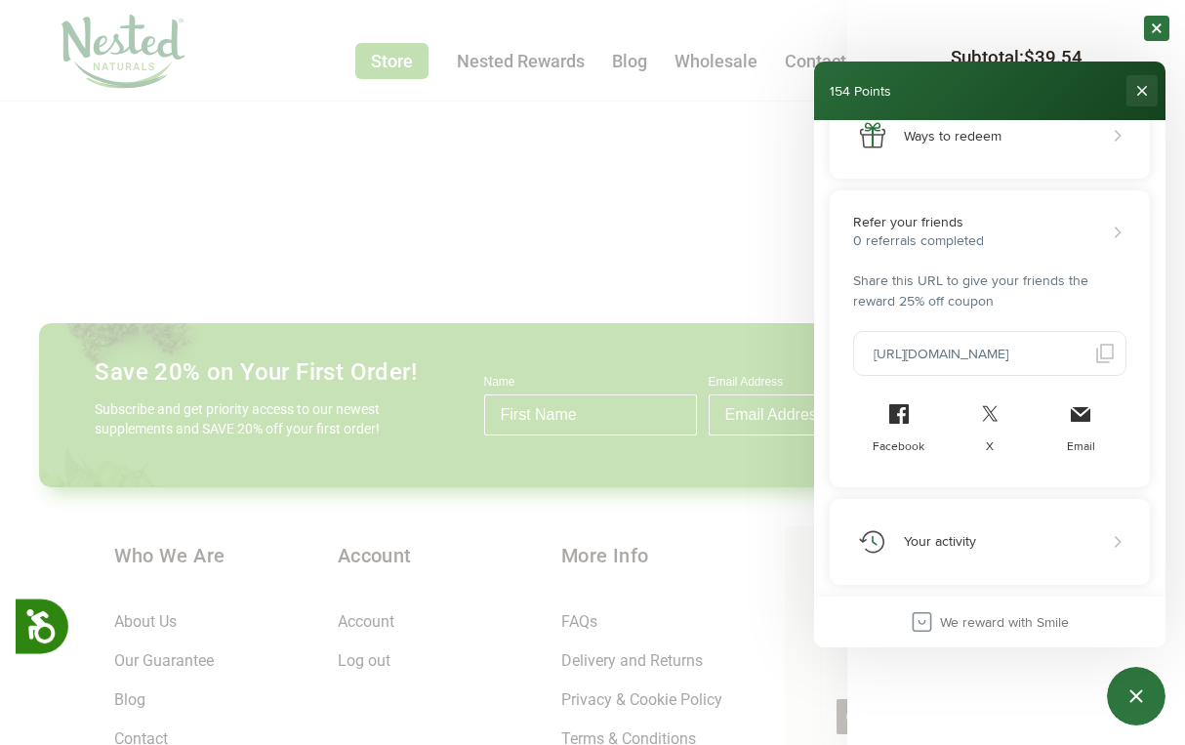
click at [1149, 86] on button "Close" at bounding box center [1141, 90] width 31 height 31
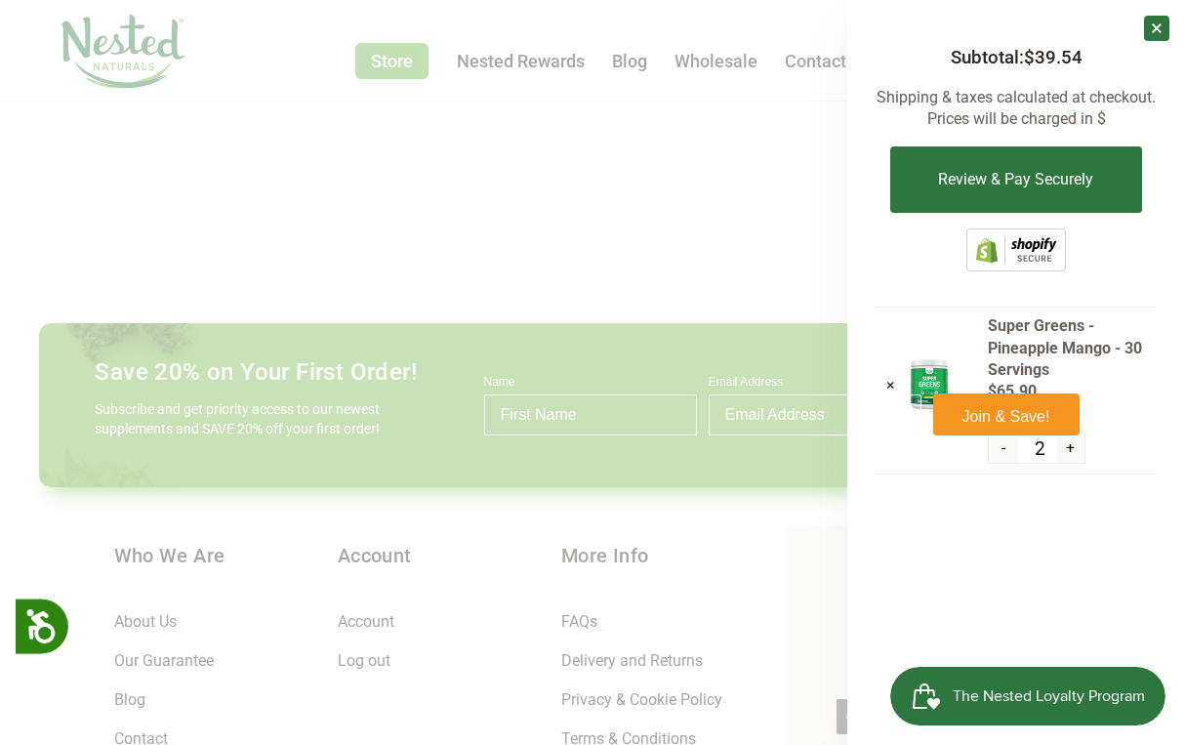
click at [742, 206] on div at bounding box center [592, 372] width 1185 height 745
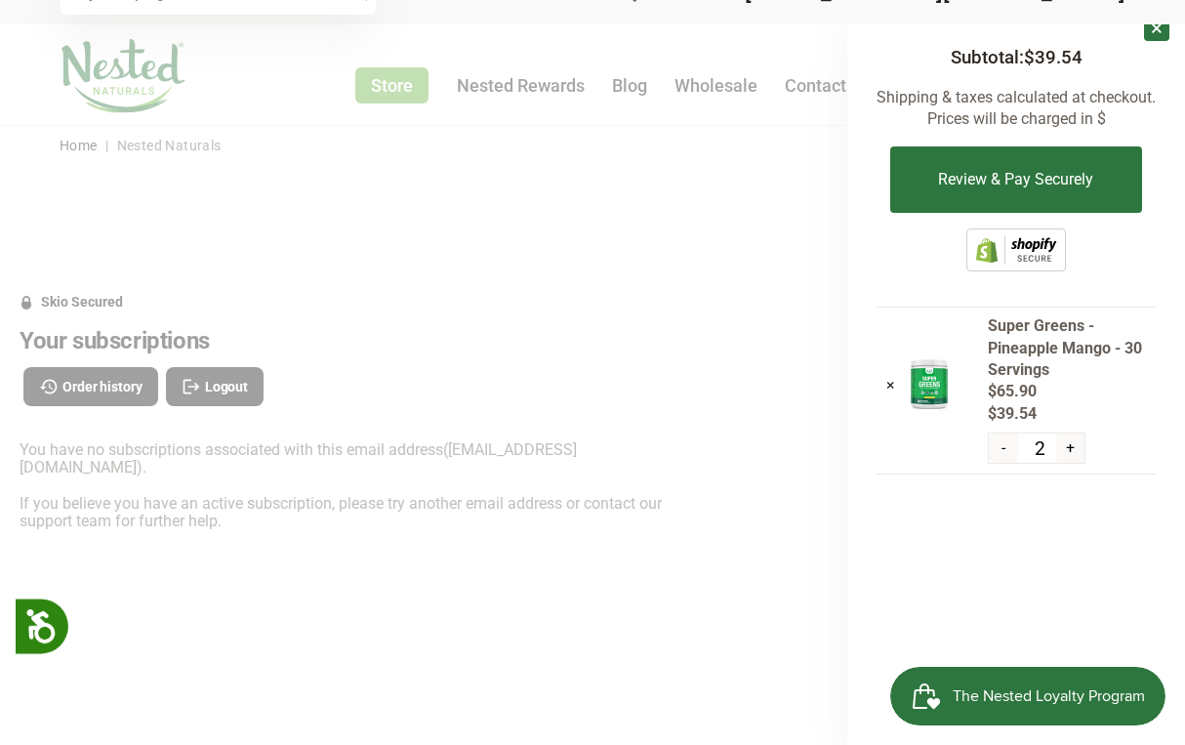
scroll to position [0, 0]
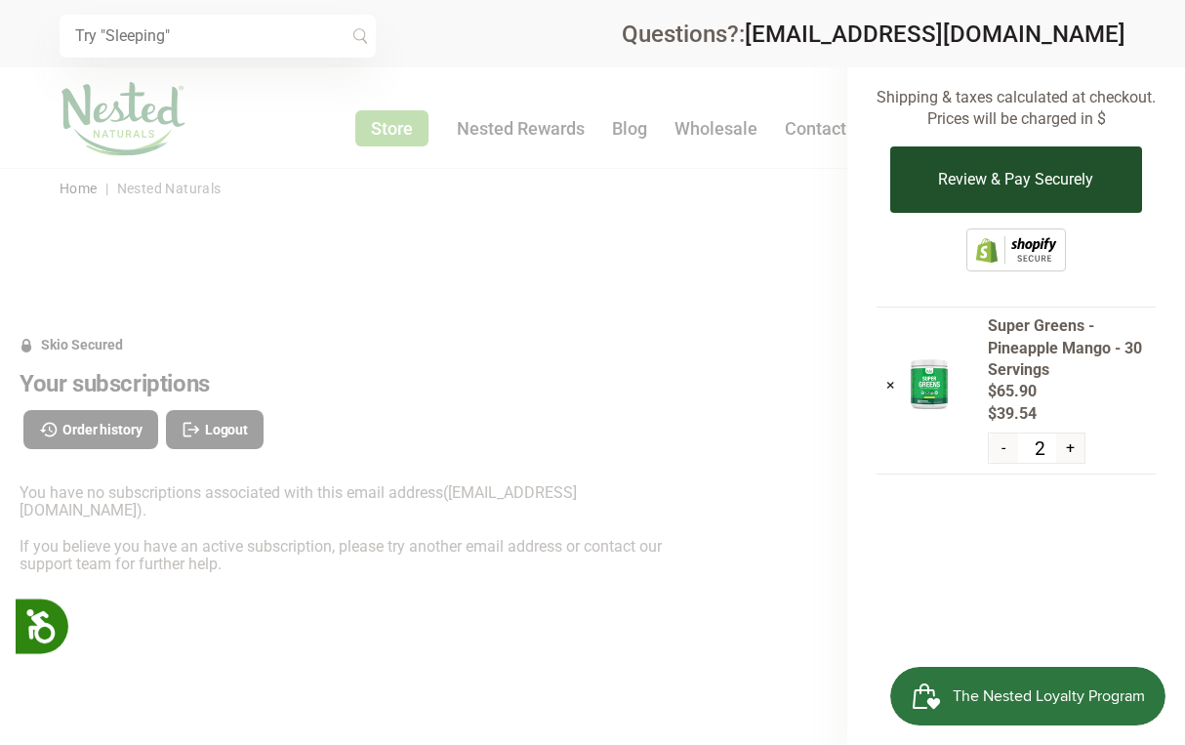
click at [992, 182] on button "Review & Pay Securely" at bounding box center [1015, 179] width 251 height 66
